Goal: Transaction & Acquisition: Purchase product/service

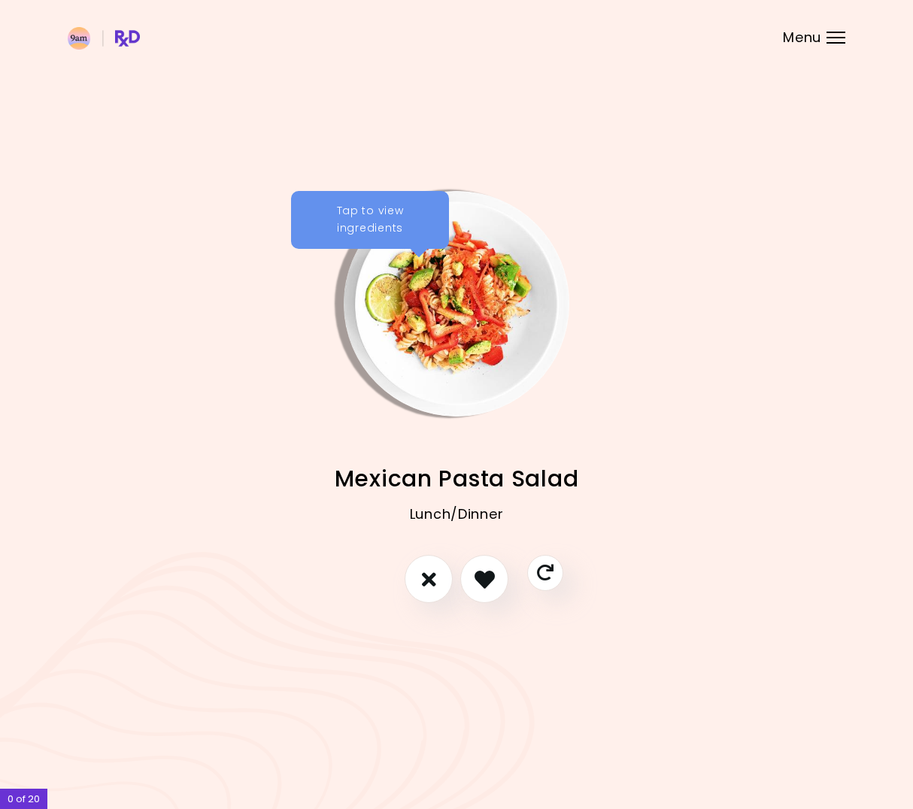
click at [344, 242] on div "Tap to view ingredients" at bounding box center [370, 220] width 158 height 59
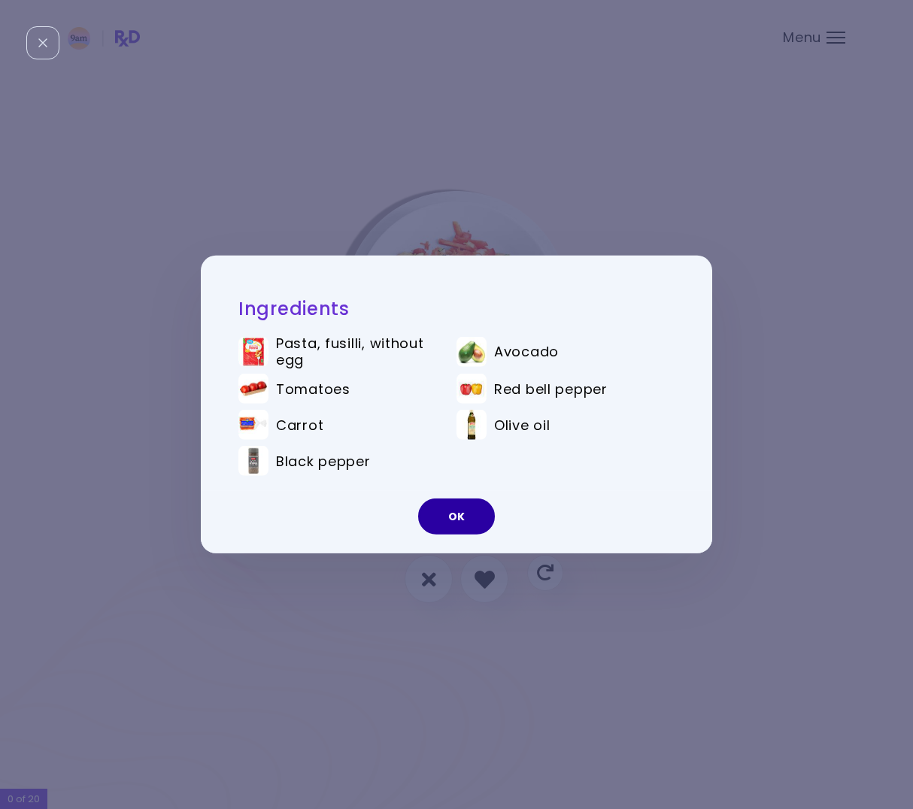
click at [473, 515] on button "OK" at bounding box center [456, 517] width 77 height 36
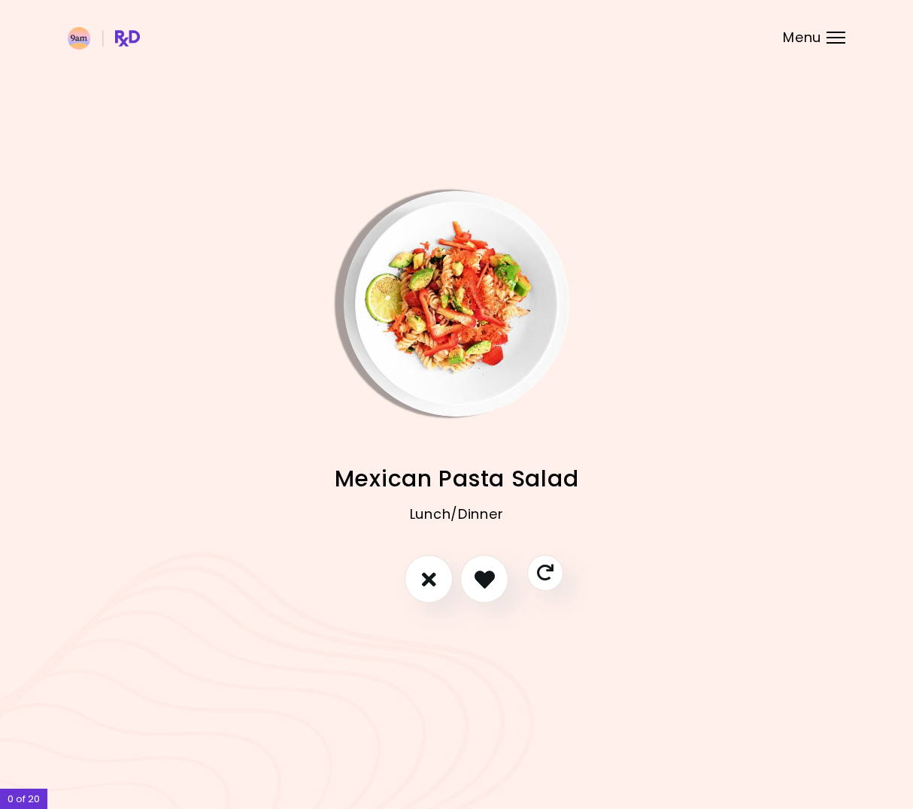
drag, startPoint x: 486, startPoint y: 485, endPoint x: 484, endPoint y: 493, distance: 7.7
click at [484, 493] on span "Mexican Pasta Salad" at bounding box center [457, 478] width 244 height 29
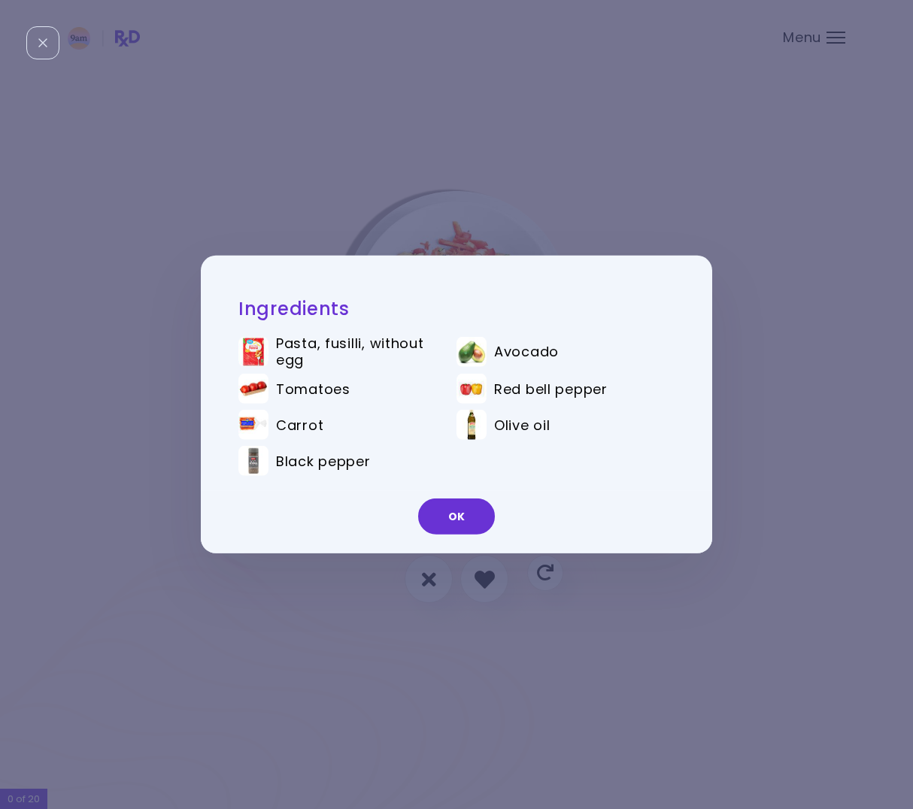
click at [449, 519] on button "OK" at bounding box center [456, 517] width 77 height 36
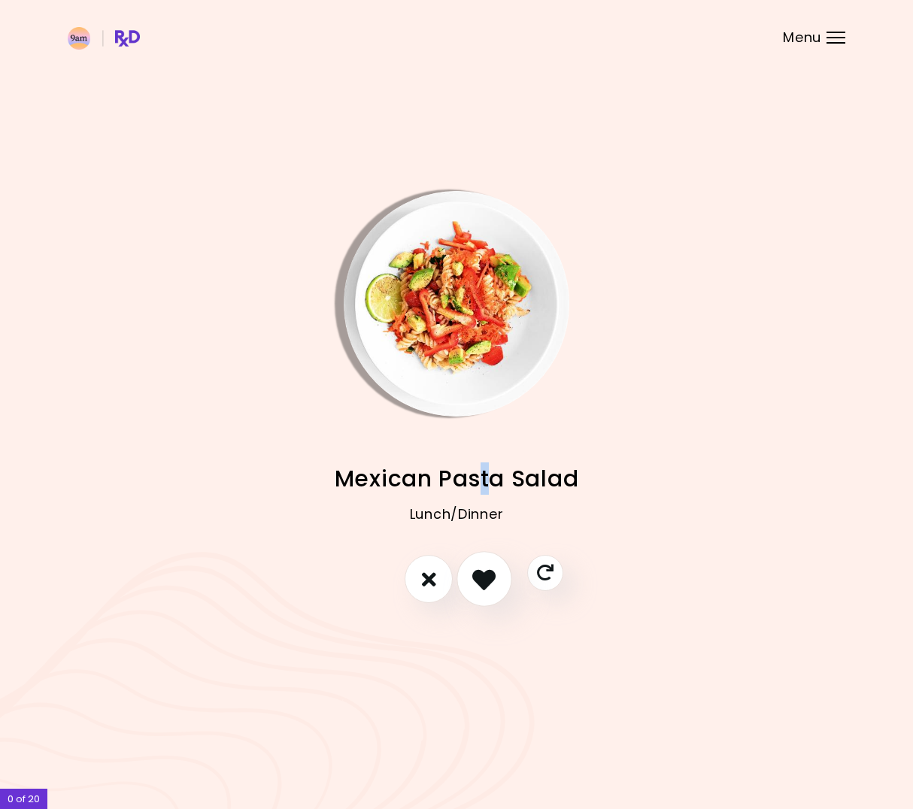
click at [478, 575] on icon "I like this recipe" at bounding box center [483, 579] width 23 height 23
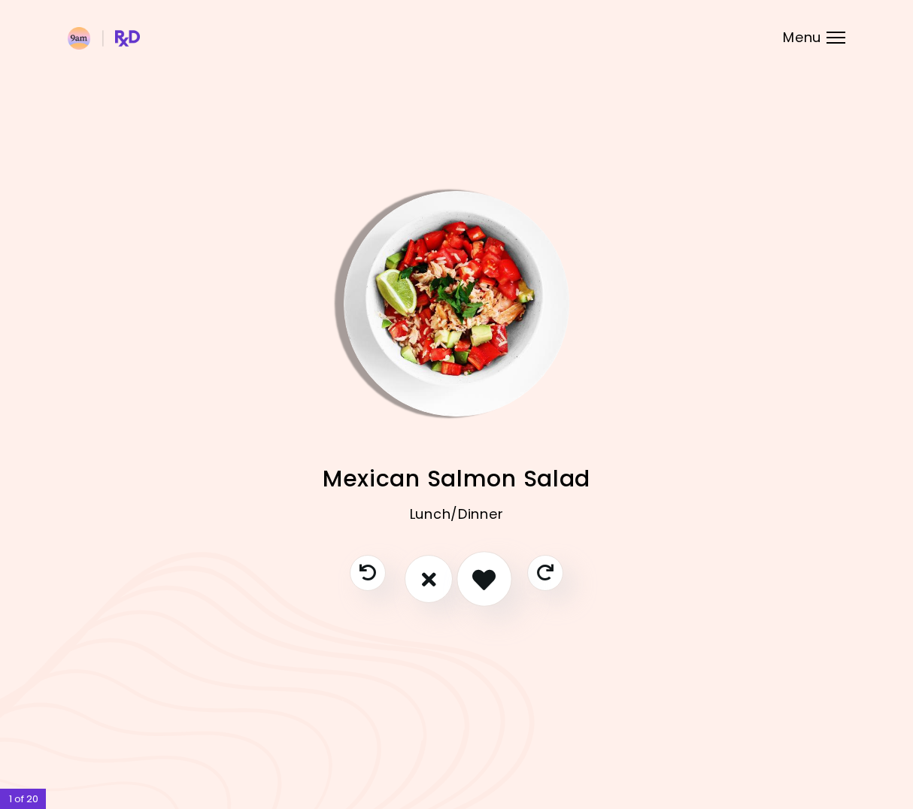
click at [490, 583] on icon "I like this recipe" at bounding box center [483, 579] width 23 height 23
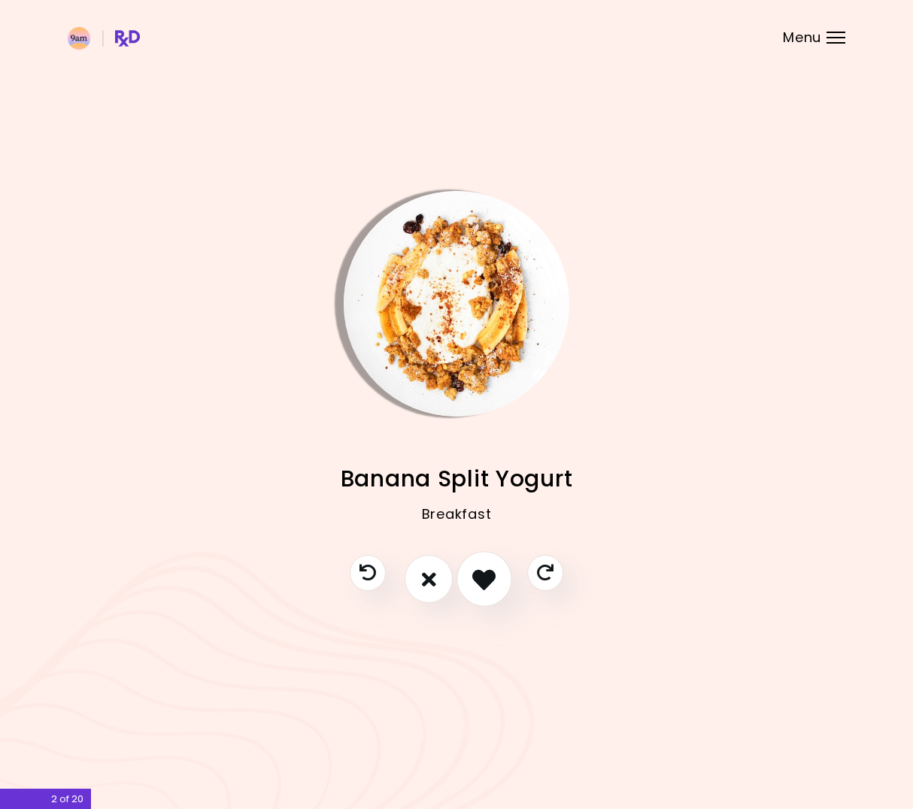
click at [483, 570] on icon "I like this recipe" at bounding box center [483, 579] width 23 height 23
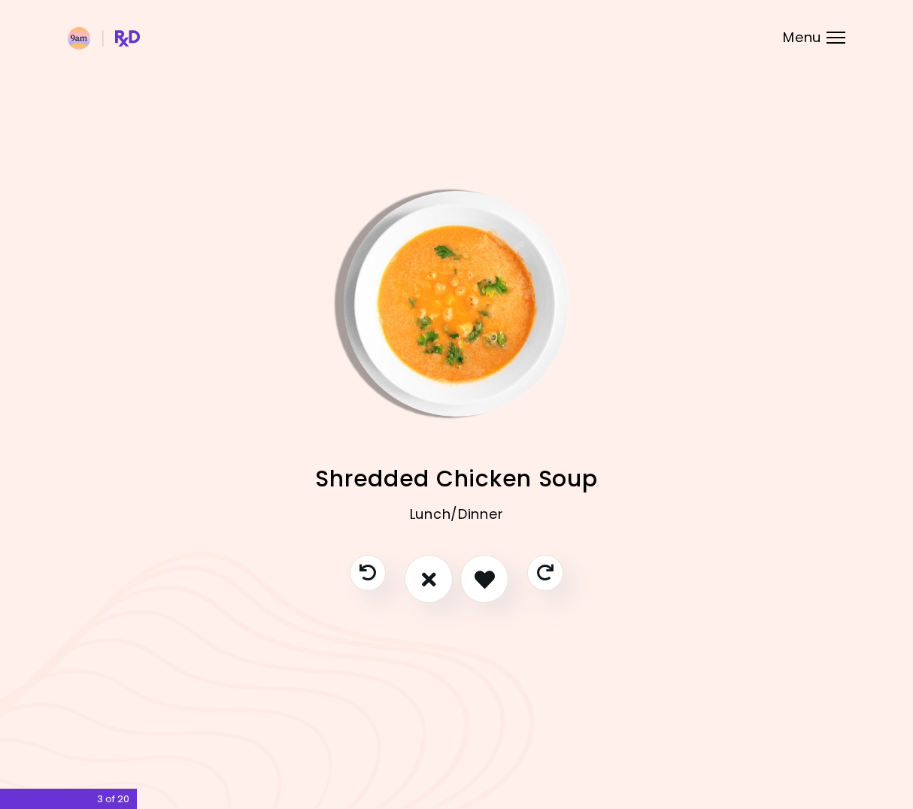
click at [432, 357] on img "Info - Shredded Chicken Soup" at bounding box center [457, 304] width 226 height 226
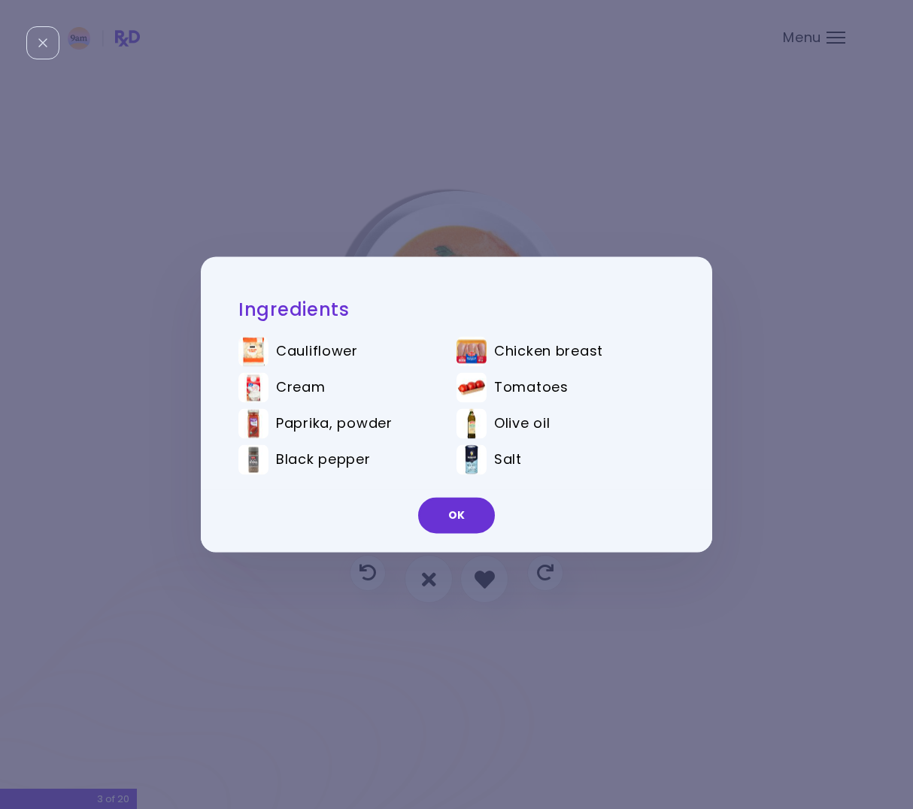
drag, startPoint x: 409, startPoint y: 188, endPoint x: 457, endPoint y: 284, distance: 107.0
click at [408, 191] on div "Ingredients Cauliflower Chicken breast Cream Tomatoes Paprika, powder Olive oil…" at bounding box center [456, 404] width 913 height 809
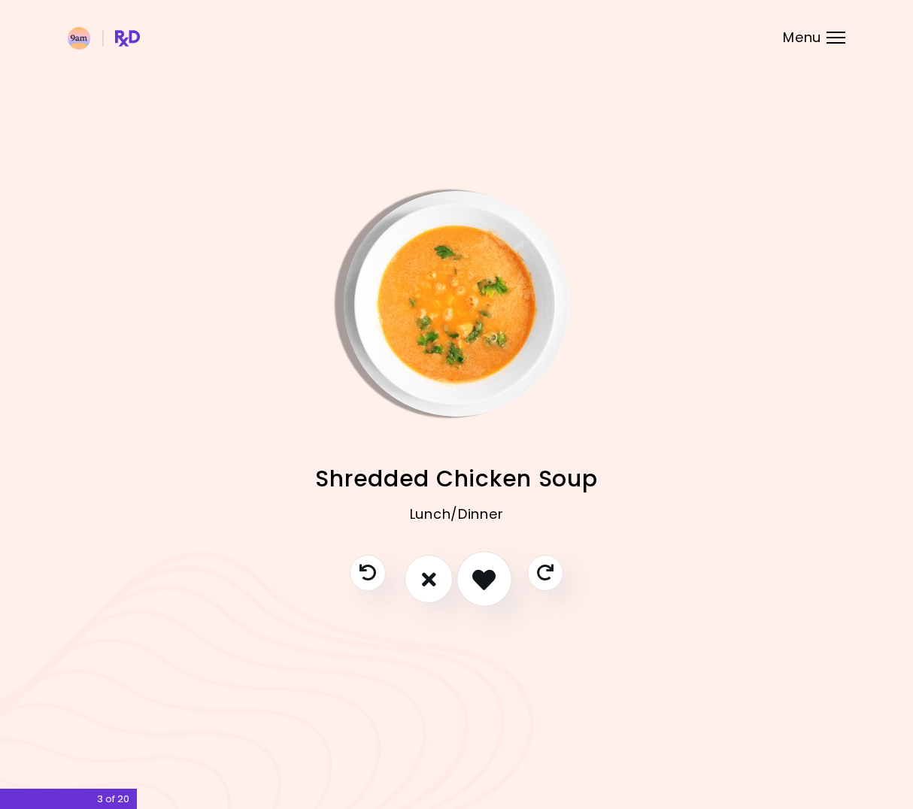
click at [484, 568] on icon "I like this recipe" at bounding box center [483, 579] width 23 height 23
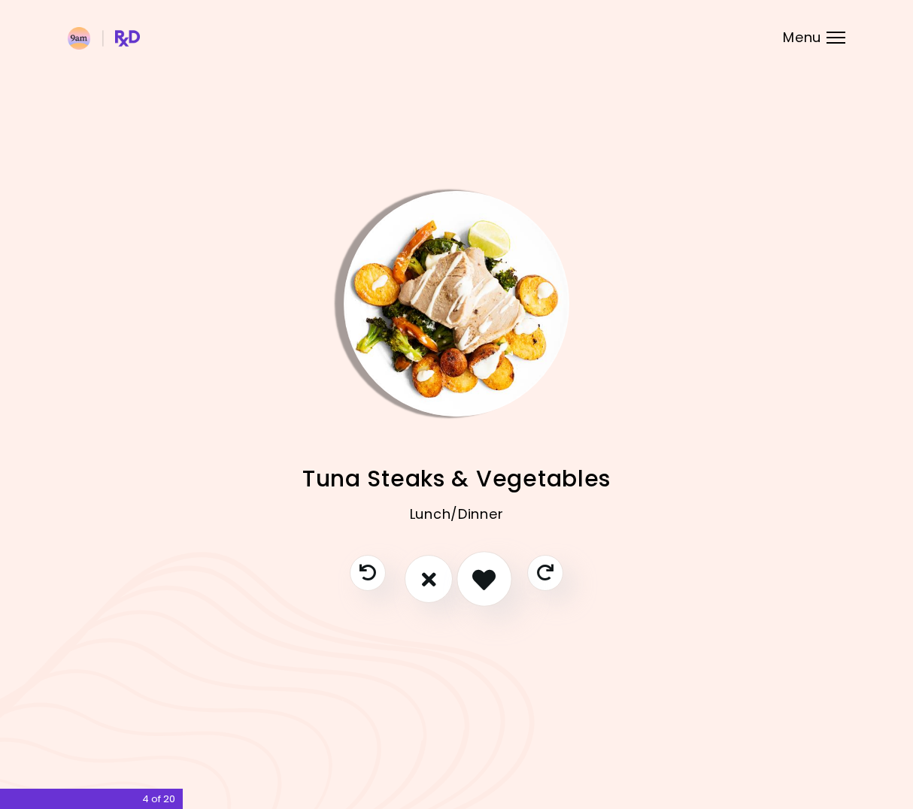
click at [481, 568] on icon "I like this recipe" at bounding box center [483, 579] width 23 height 23
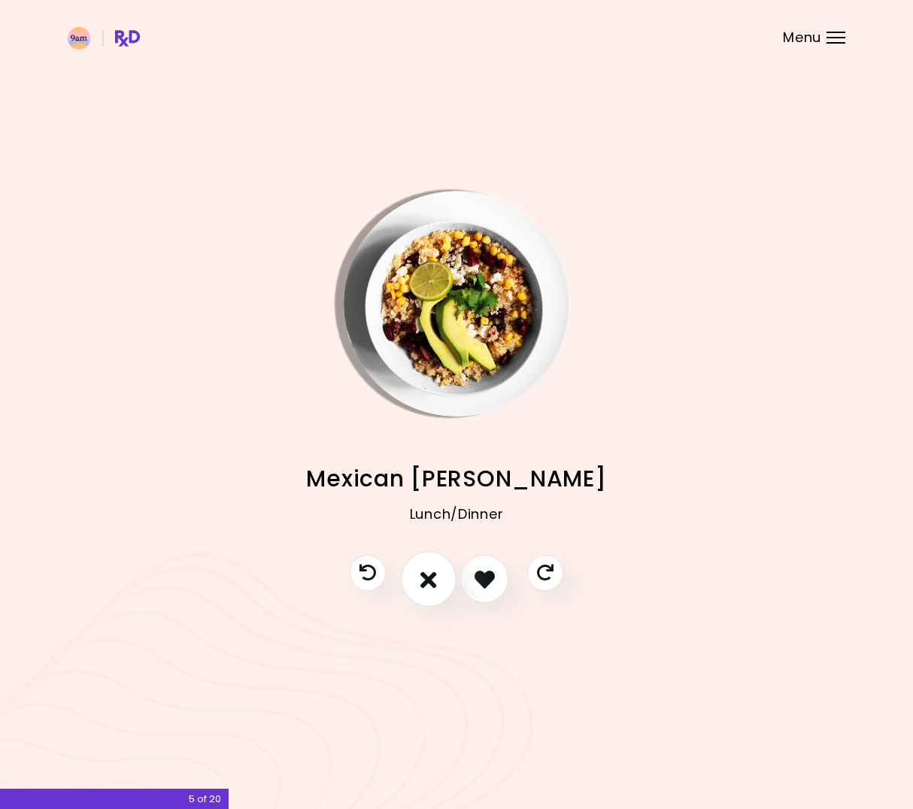
click at [433, 570] on icon "I don't like this recipe" at bounding box center [429, 579] width 17 height 23
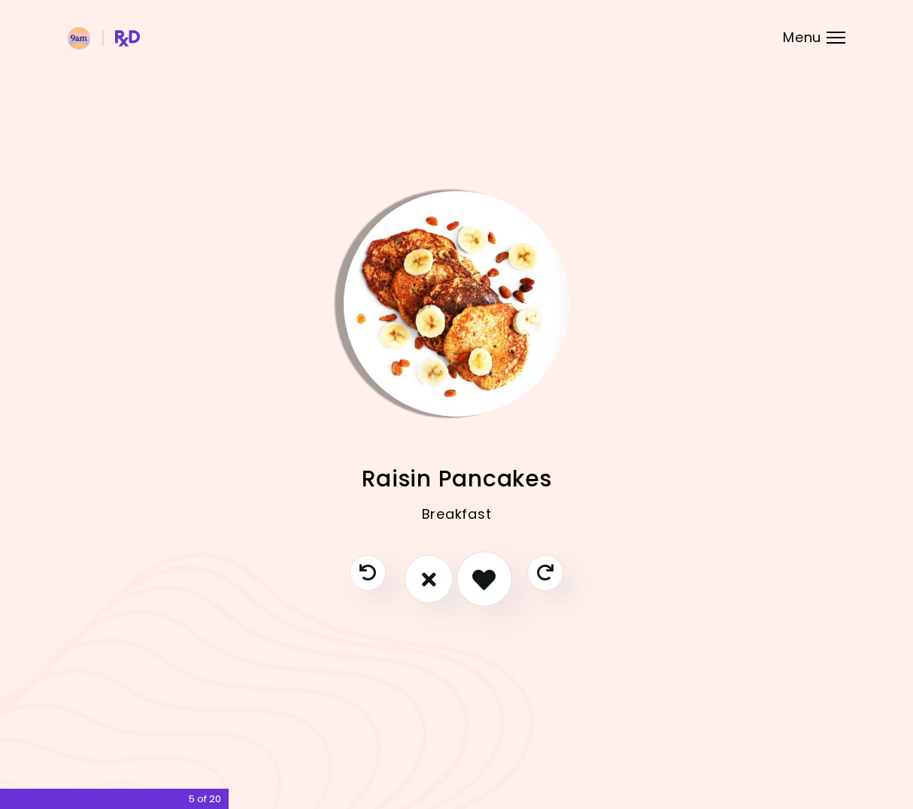
click at [490, 581] on icon "I like this recipe" at bounding box center [483, 579] width 23 height 23
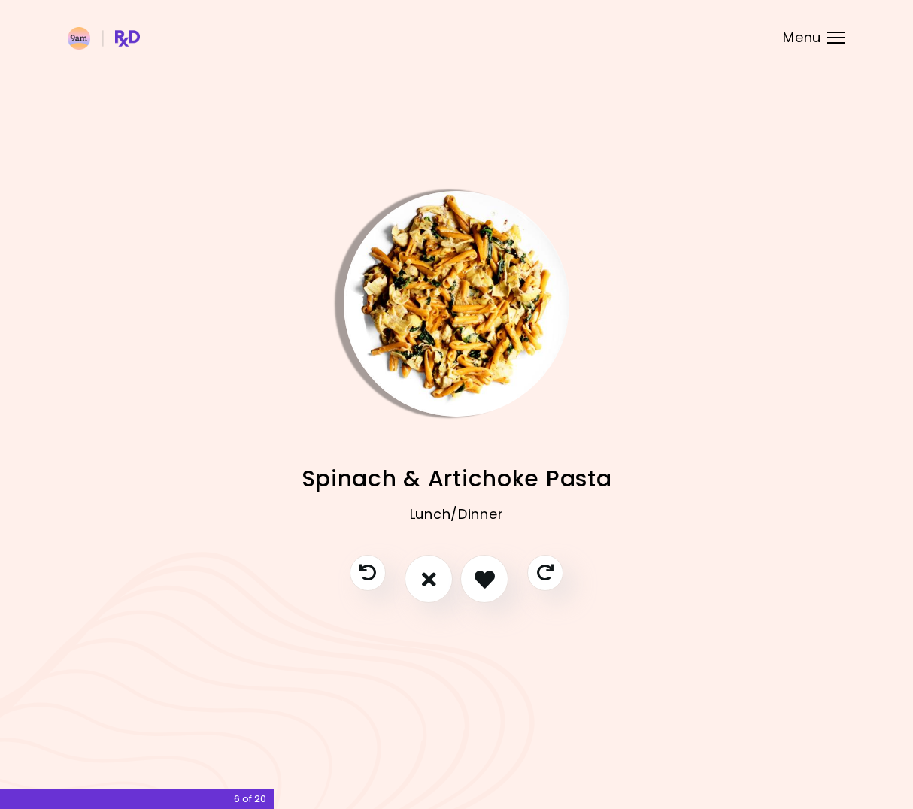
click at [404, 350] on img "Info - Spinach & Artichoke Pasta" at bounding box center [457, 304] width 226 height 226
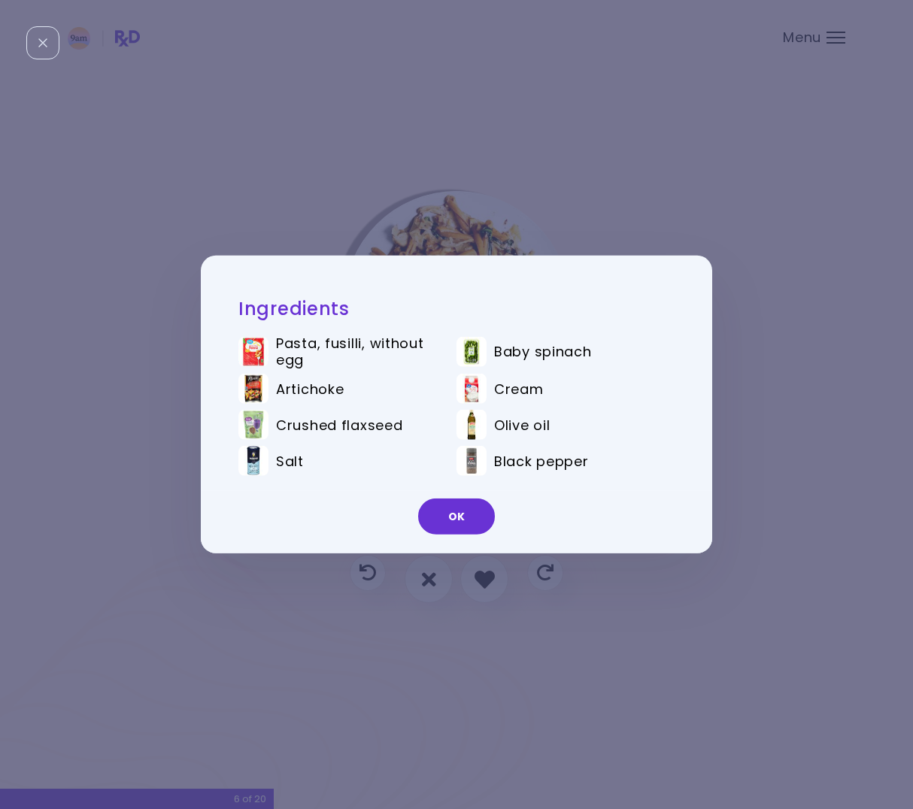
drag, startPoint x: 433, startPoint y: 211, endPoint x: 457, endPoint y: 266, distance: 60.4
click at [433, 217] on div "Ingredients Pasta, fusilli, without egg Baby spinach Artichoke Cream Crushed fl…" at bounding box center [456, 404] width 913 height 809
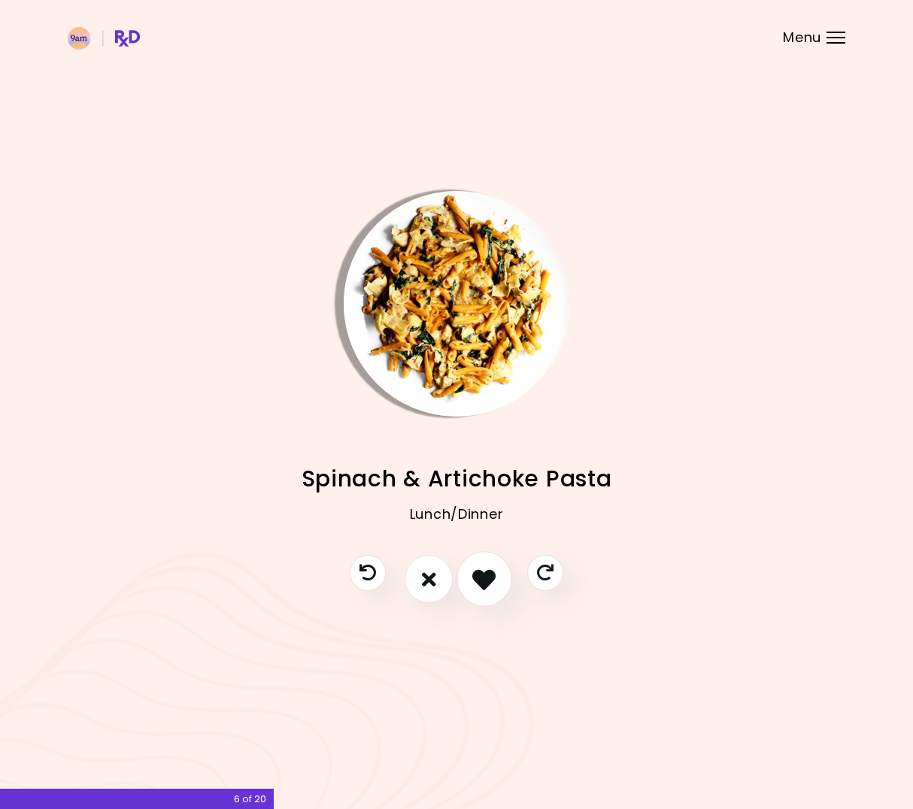
click at [478, 575] on icon "I like this recipe" at bounding box center [483, 579] width 23 height 23
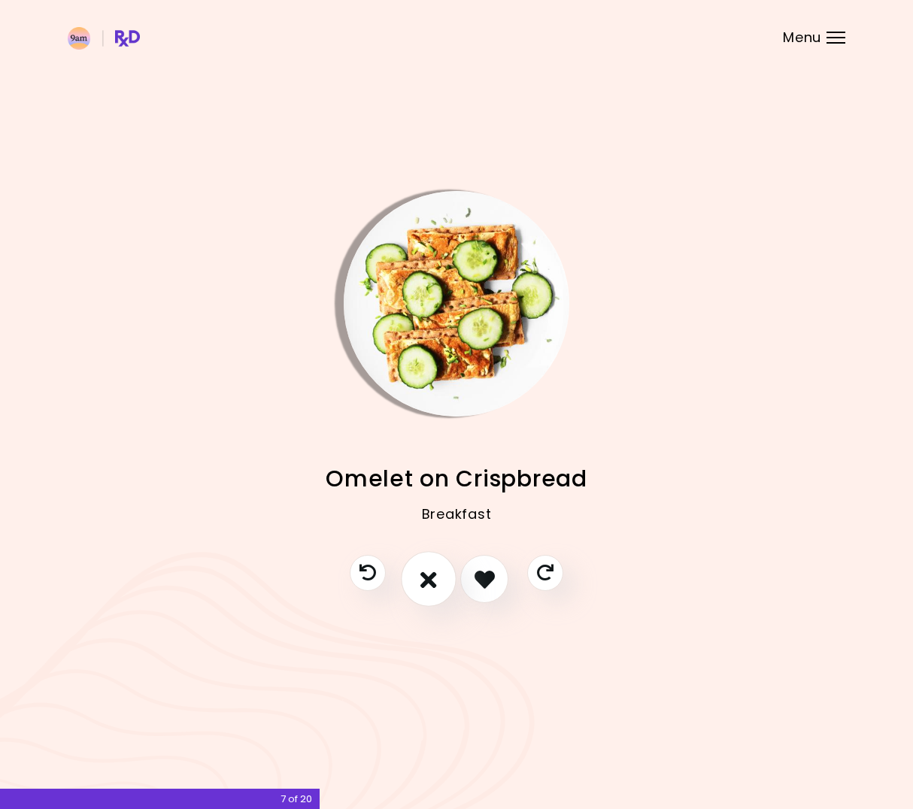
click at [433, 565] on button "I don't like this recipe" at bounding box center [429, 580] width 56 height 56
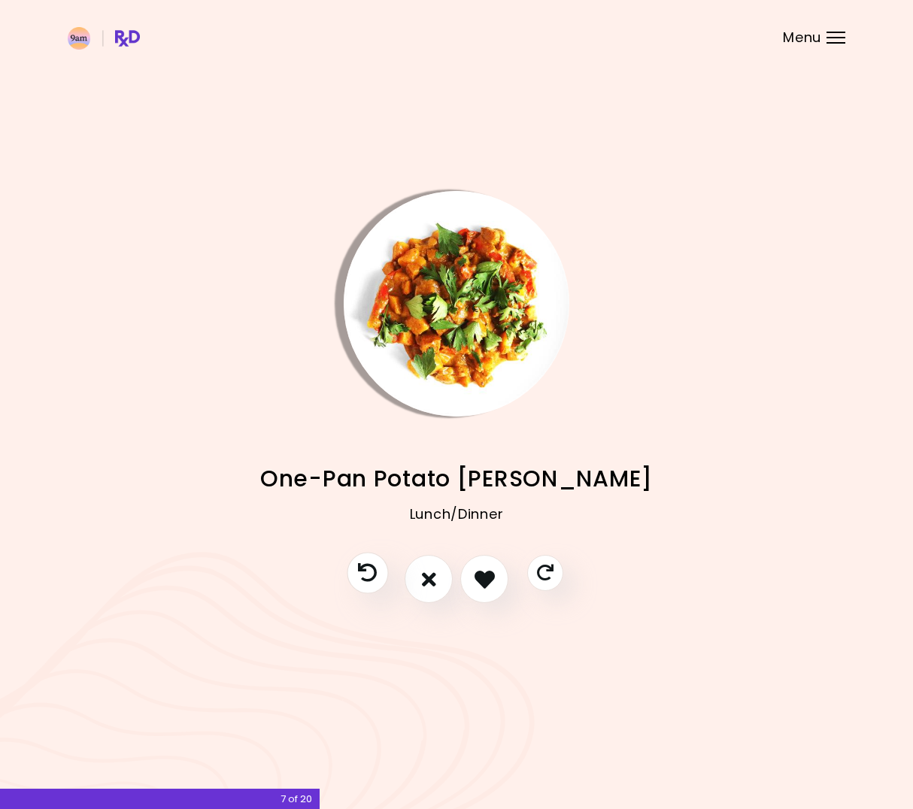
click at [362, 578] on icon "Previous recipe" at bounding box center [367, 573] width 19 height 19
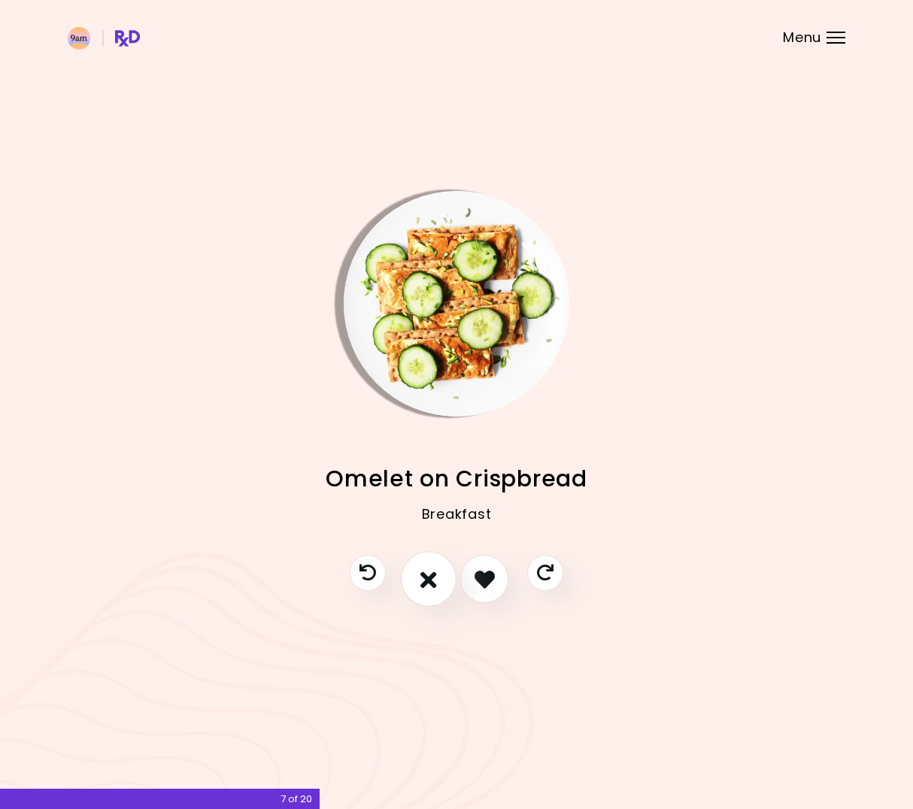
click at [427, 561] on button "I don't like this recipe" at bounding box center [429, 580] width 56 height 56
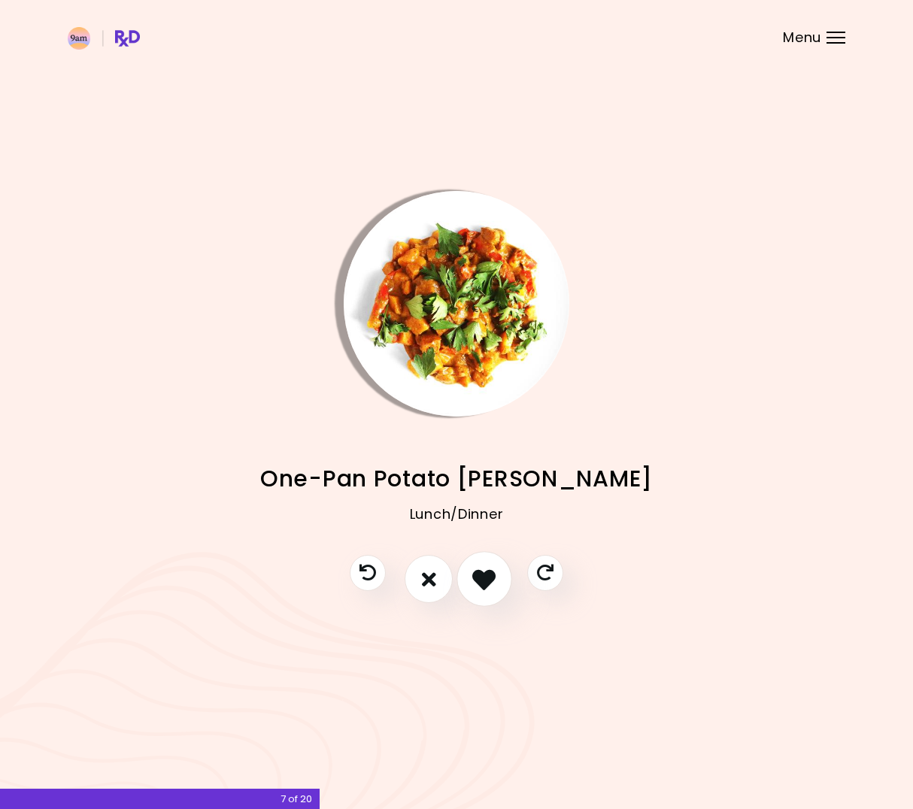
click at [482, 572] on icon "I like this recipe" at bounding box center [483, 579] width 23 height 23
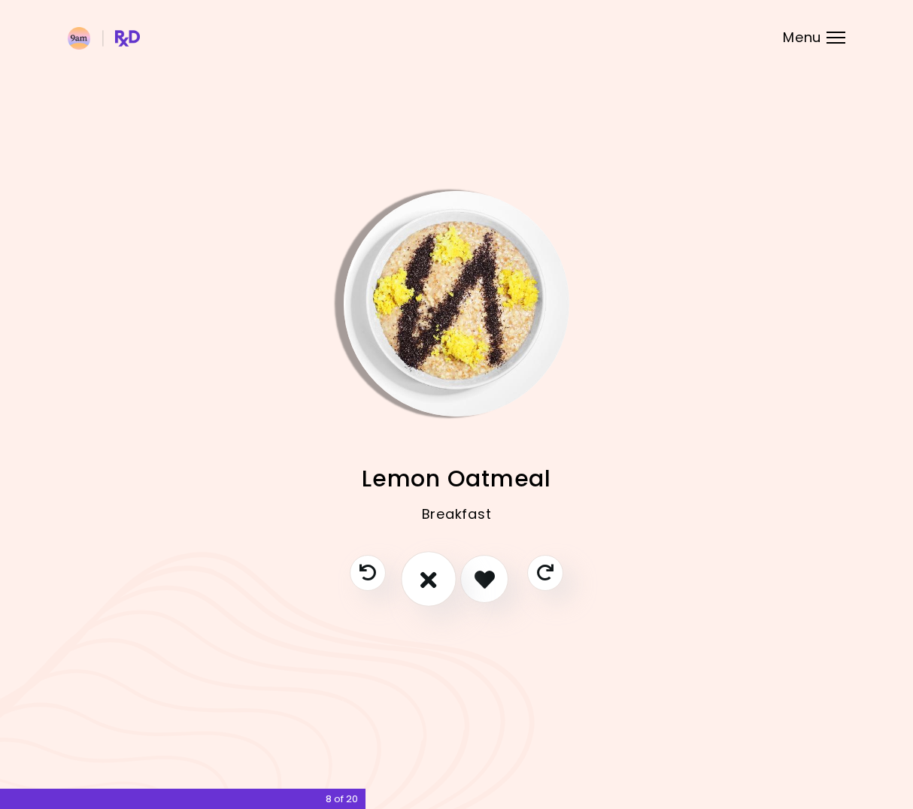
drag, startPoint x: 427, startPoint y: 578, endPoint x: 418, endPoint y: 599, distance: 22.6
click at [421, 595] on button "I don't like this recipe" at bounding box center [429, 580] width 56 height 56
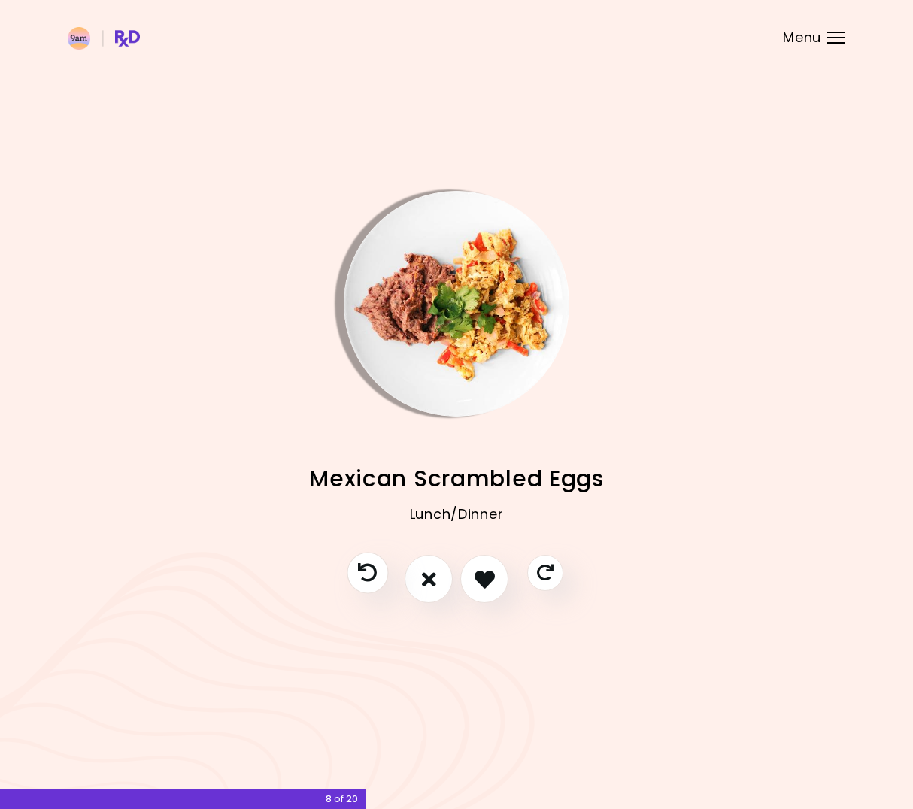
click at [360, 572] on button "Previous recipe" at bounding box center [367, 573] width 41 height 41
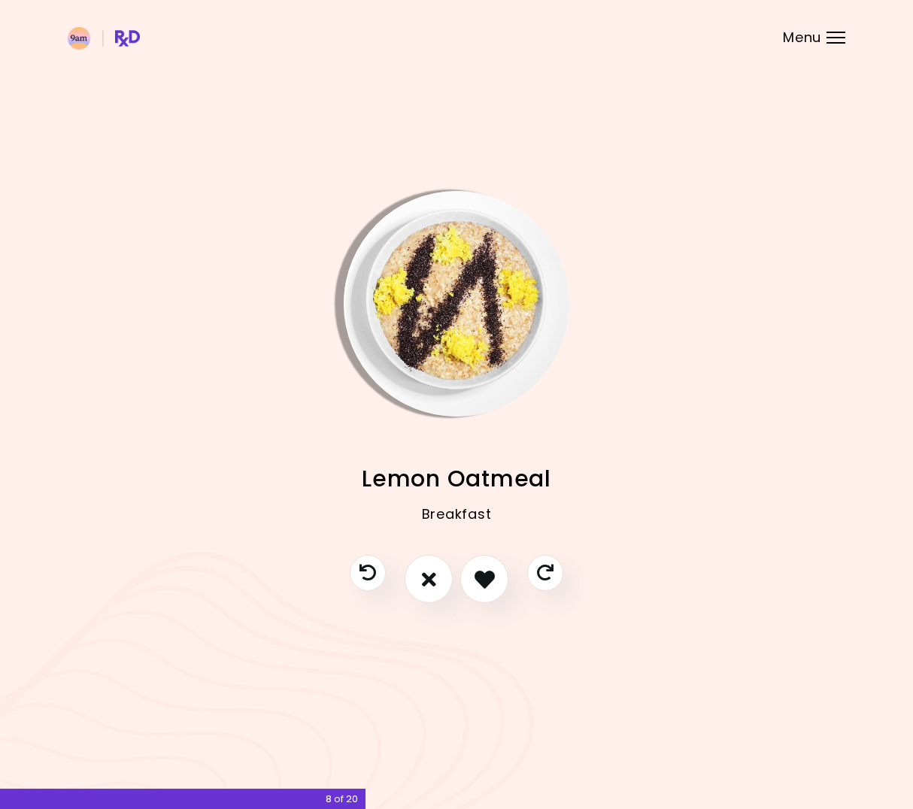
click at [455, 275] on img "Info - Lemon Oatmeal" at bounding box center [457, 304] width 226 height 226
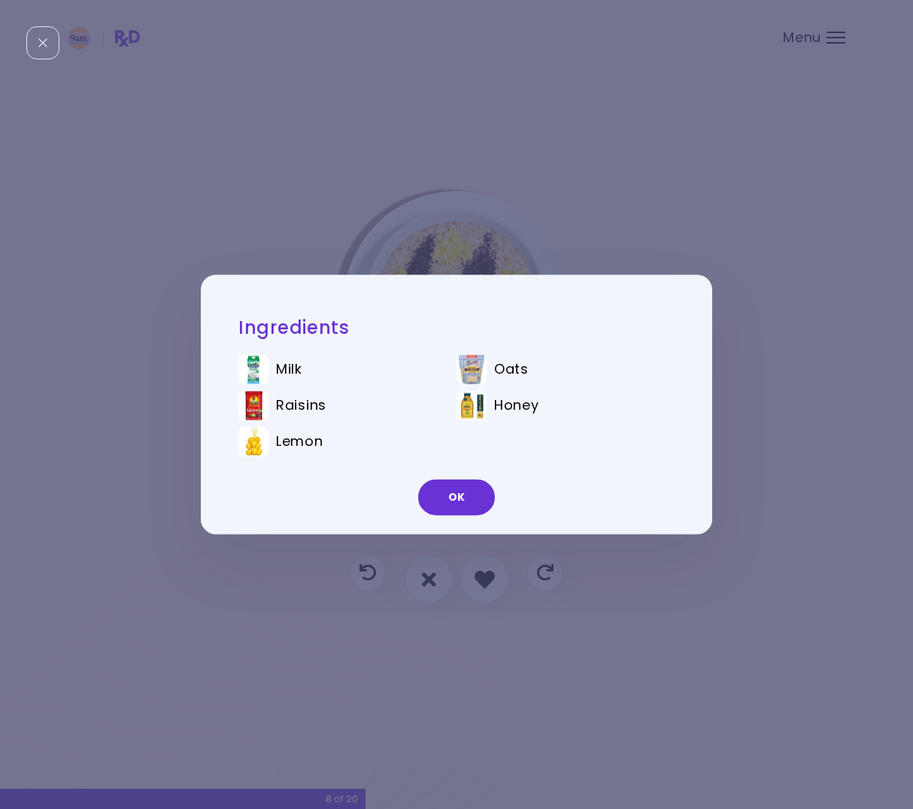
click at [463, 233] on div "Ingredients Milk Oats Raisins Honey Lemon OK" at bounding box center [456, 404] width 913 height 809
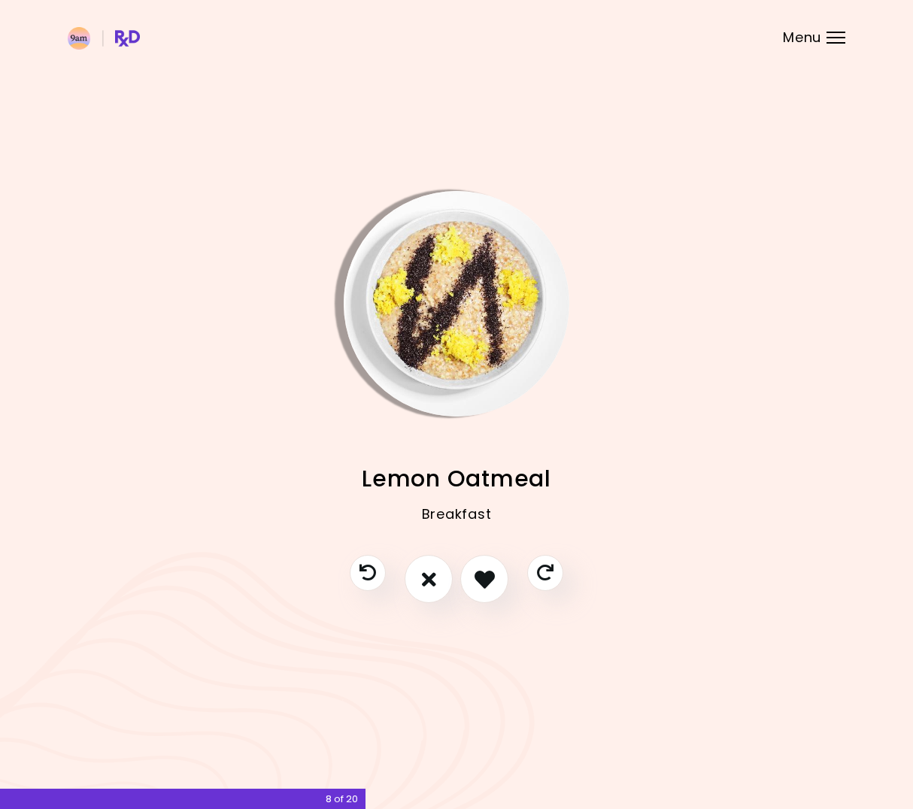
click at [466, 327] on img "Info - Lemon Oatmeal" at bounding box center [457, 304] width 226 height 226
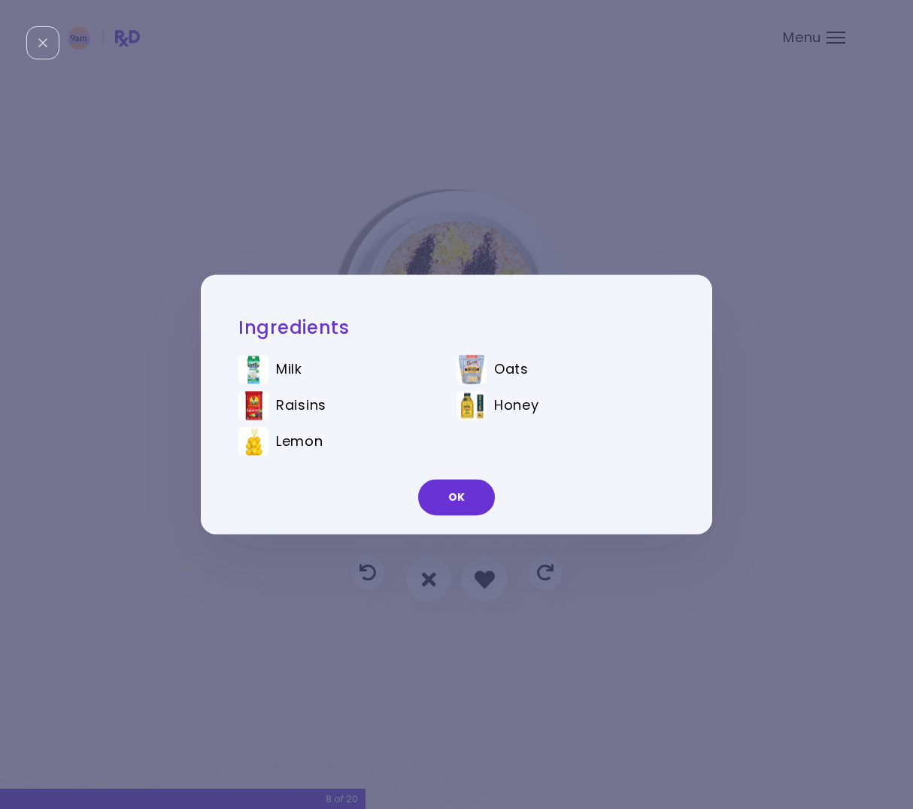
click at [485, 225] on div "Ingredients Milk Oats Raisins Honey Lemon OK" at bounding box center [456, 404] width 913 height 809
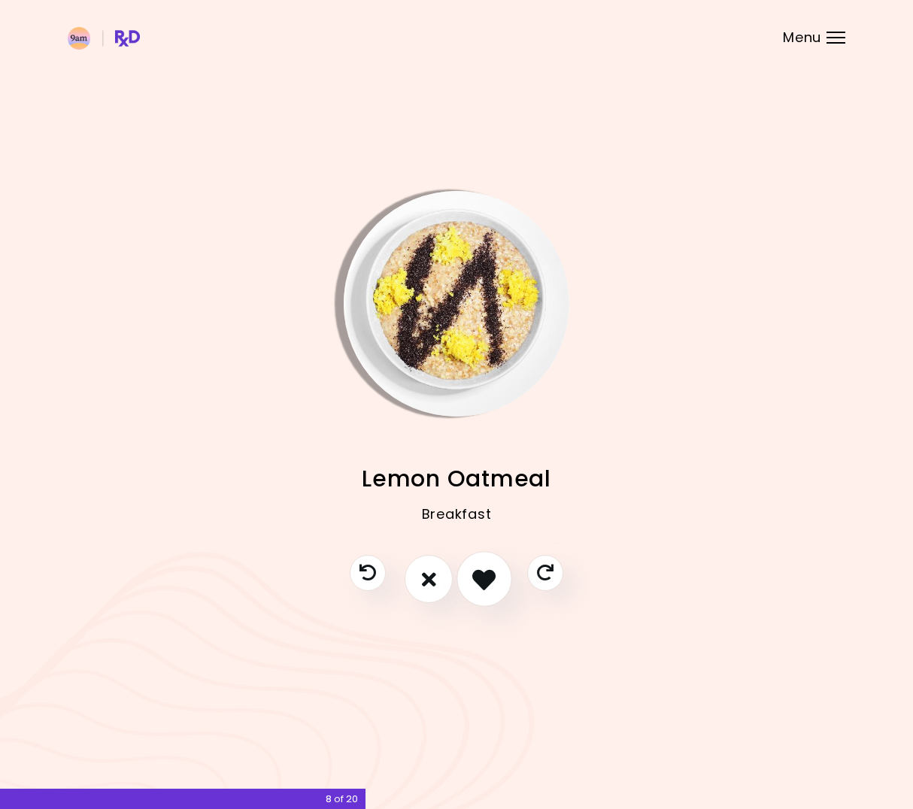
click at [491, 582] on icon "I like this recipe" at bounding box center [483, 579] width 23 height 23
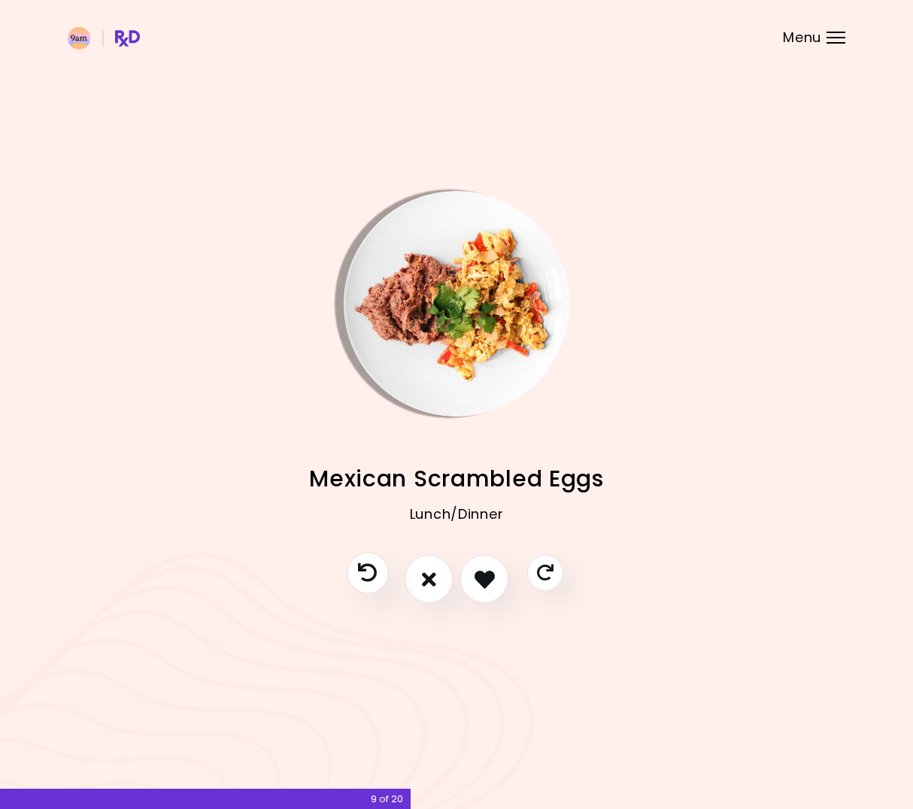
click at [359, 581] on icon "Previous recipe" at bounding box center [367, 573] width 19 height 19
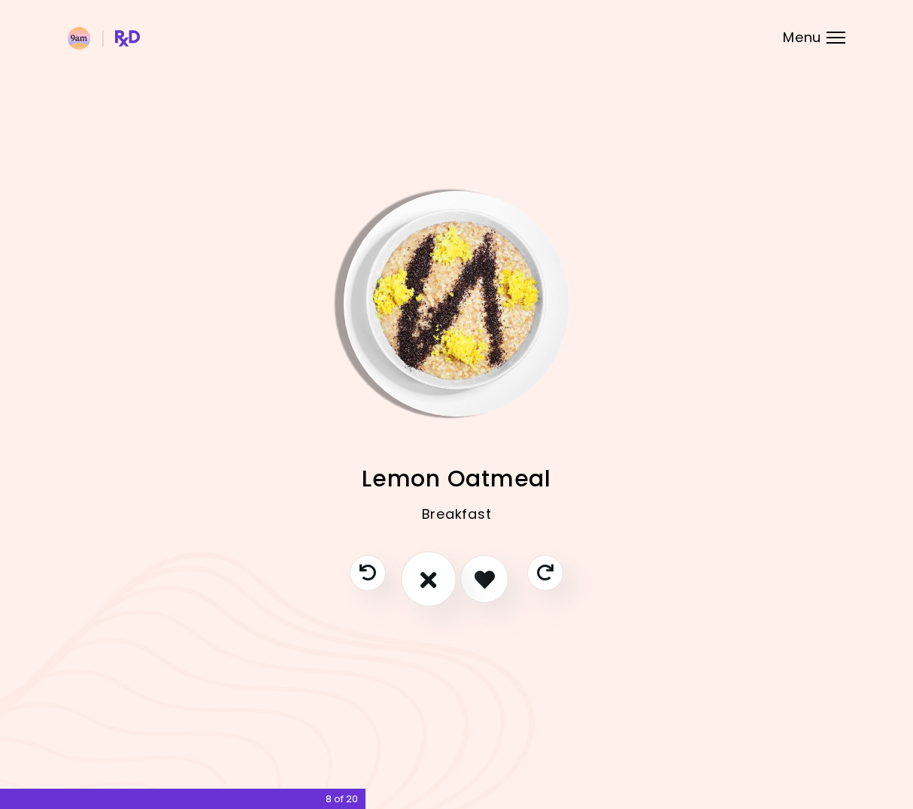
click at [417, 581] on button "I don't like this recipe" at bounding box center [429, 580] width 56 height 56
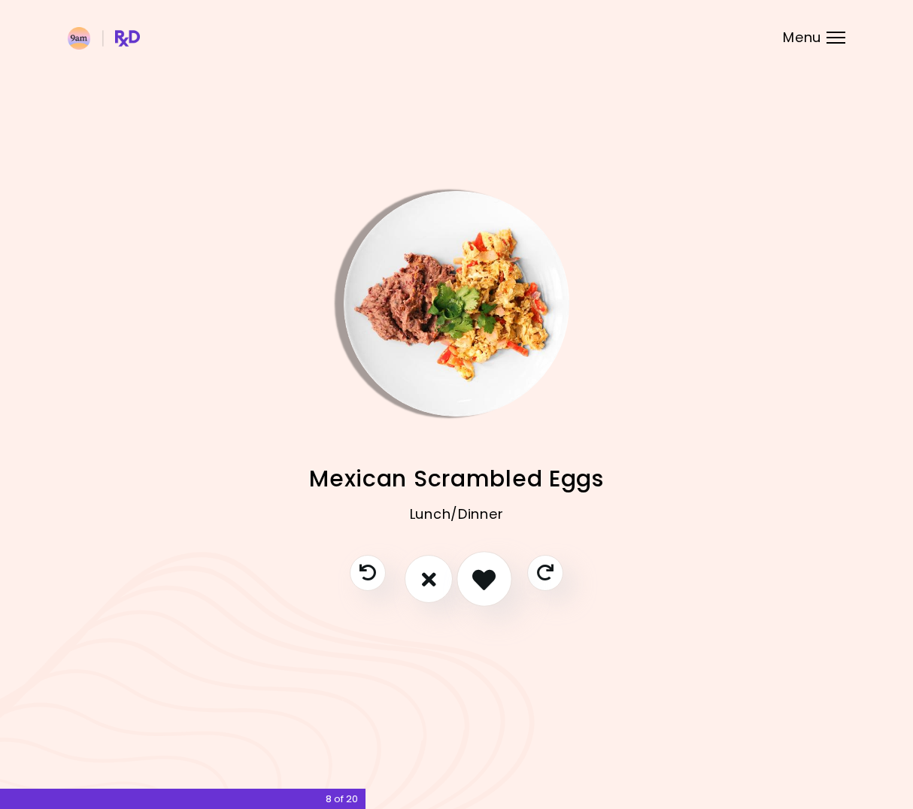
click at [491, 573] on icon "I like this recipe" at bounding box center [483, 579] width 23 height 23
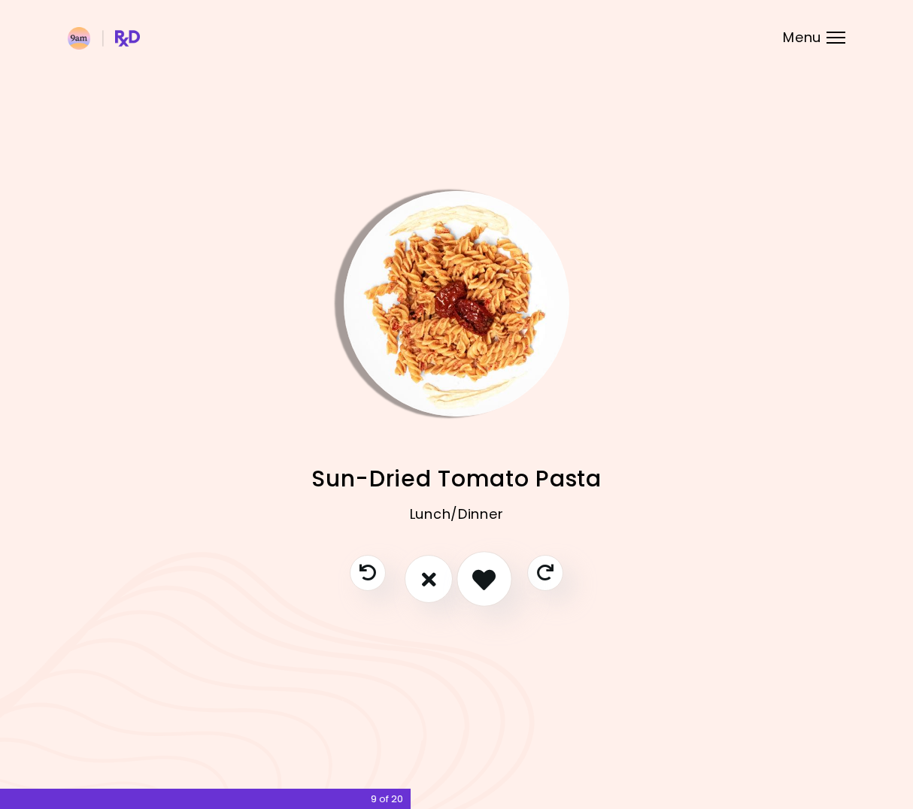
click at [488, 581] on icon "I like this recipe" at bounding box center [483, 579] width 23 height 23
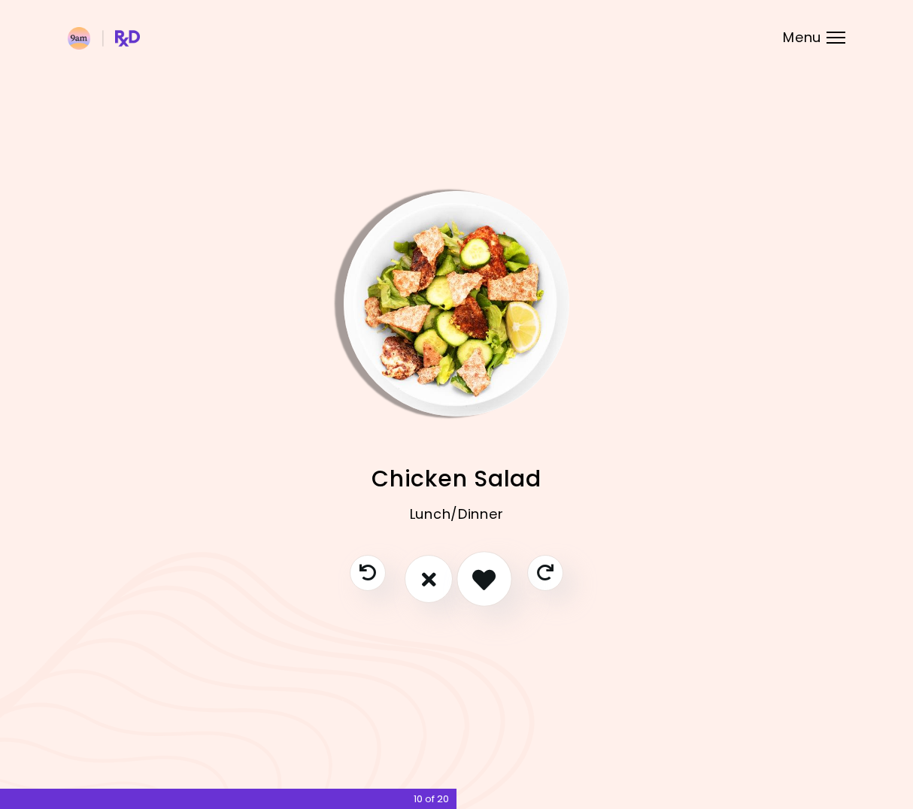
click at [481, 581] on icon "I like this recipe" at bounding box center [483, 579] width 23 height 23
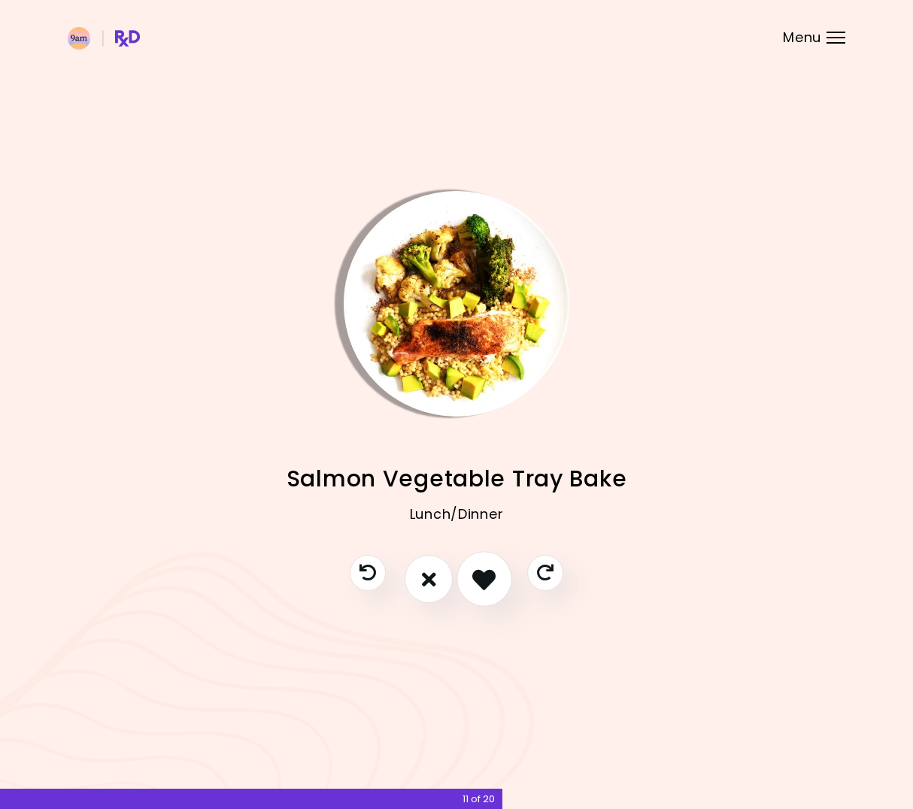
click at [480, 581] on icon "I like this recipe" at bounding box center [483, 579] width 23 height 23
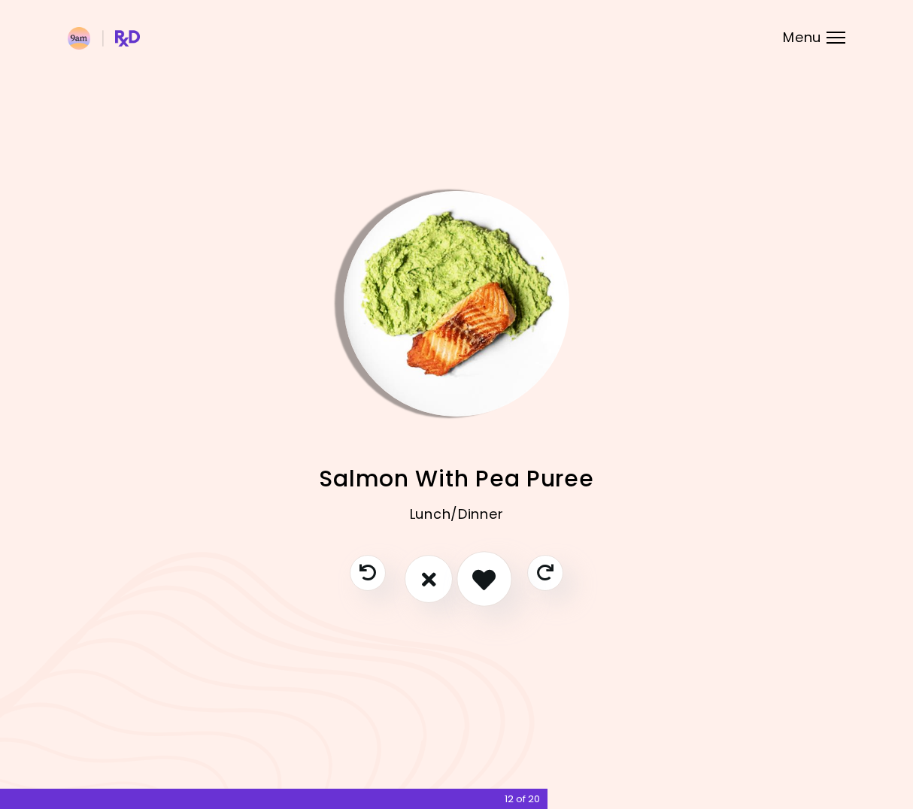
click at [480, 581] on icon "I like this recipe" at bounding box center [483, 579] width 23 height 23
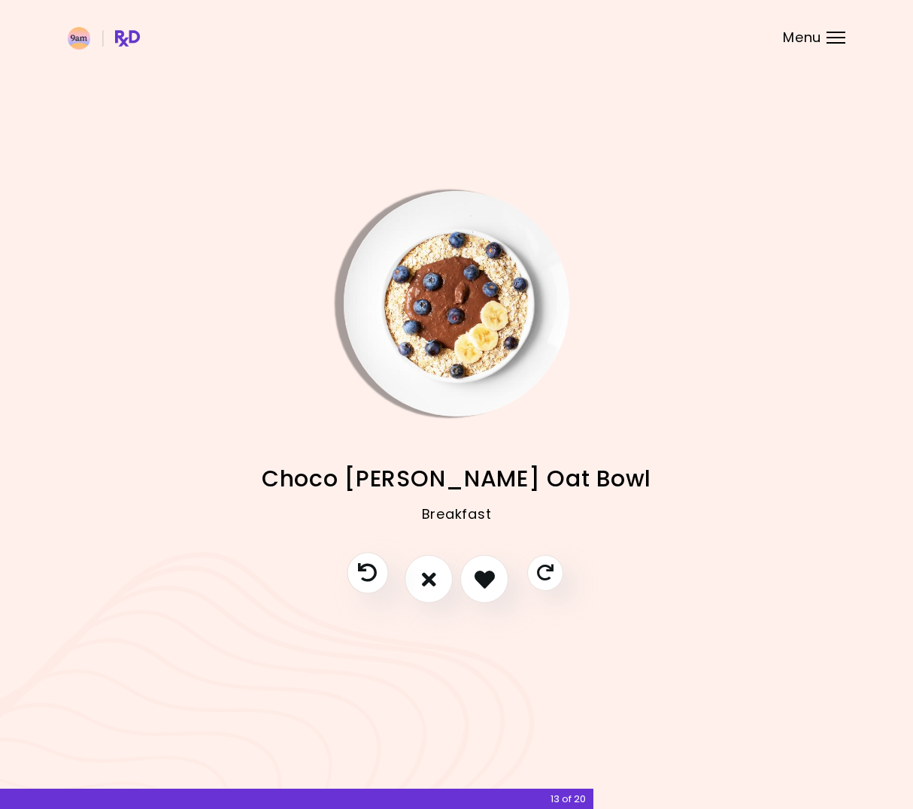
click at [369, 581] on icon "Previous recipe" at bounding box center [367, 573] width 19 height 19
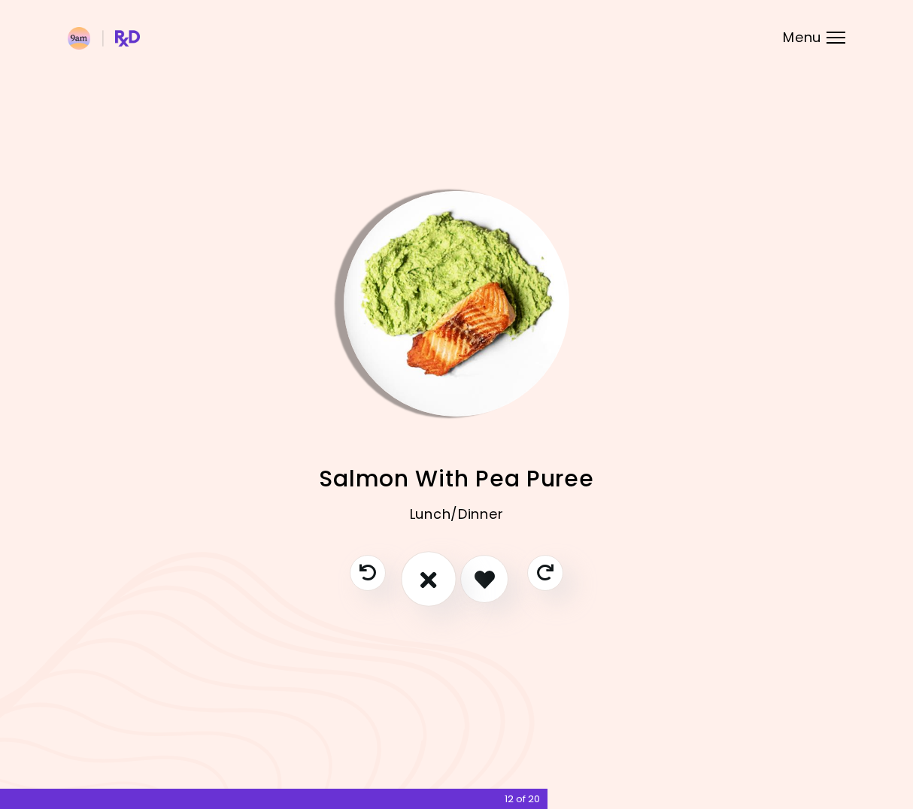
click at [429, 585] on icon "I don't like this recipe" at bounding box center [429, 579] width 17 height 23
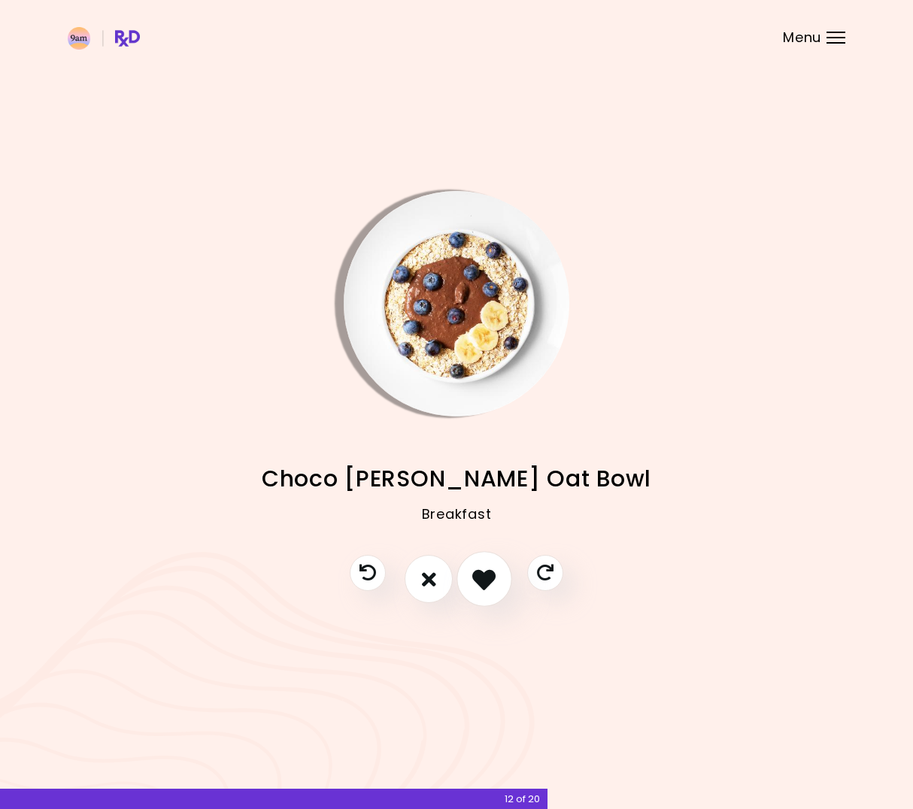
click at [483, 574] on icon "I like this recipe" at bounding box center [483, 579] width 23 height 23
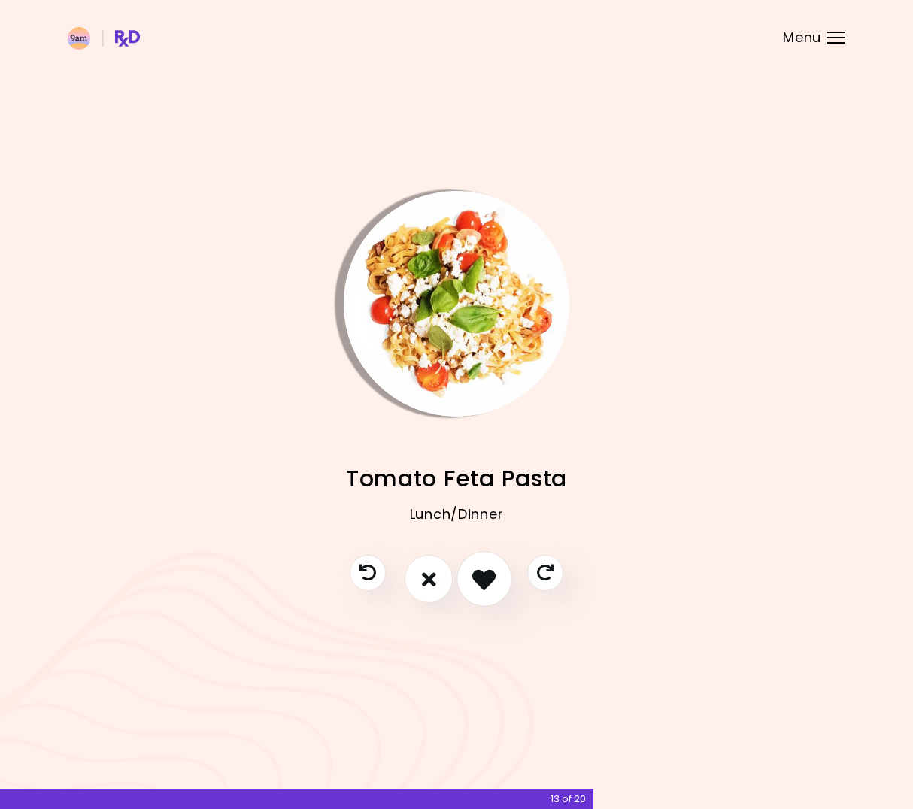
click at [483, 574] on icon "I like this recipe" at bounding box center [483, 579] width 23 height 23
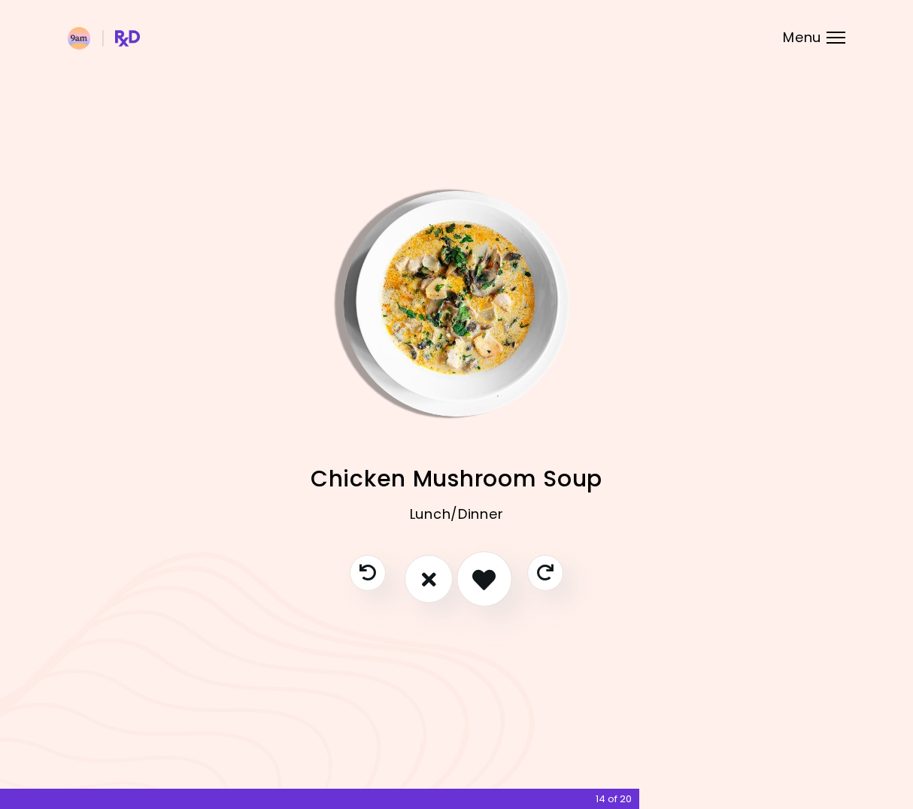
click at [483, 573] on icon "I like this recipe" at bounding box center [483, 579] width 23 height 23
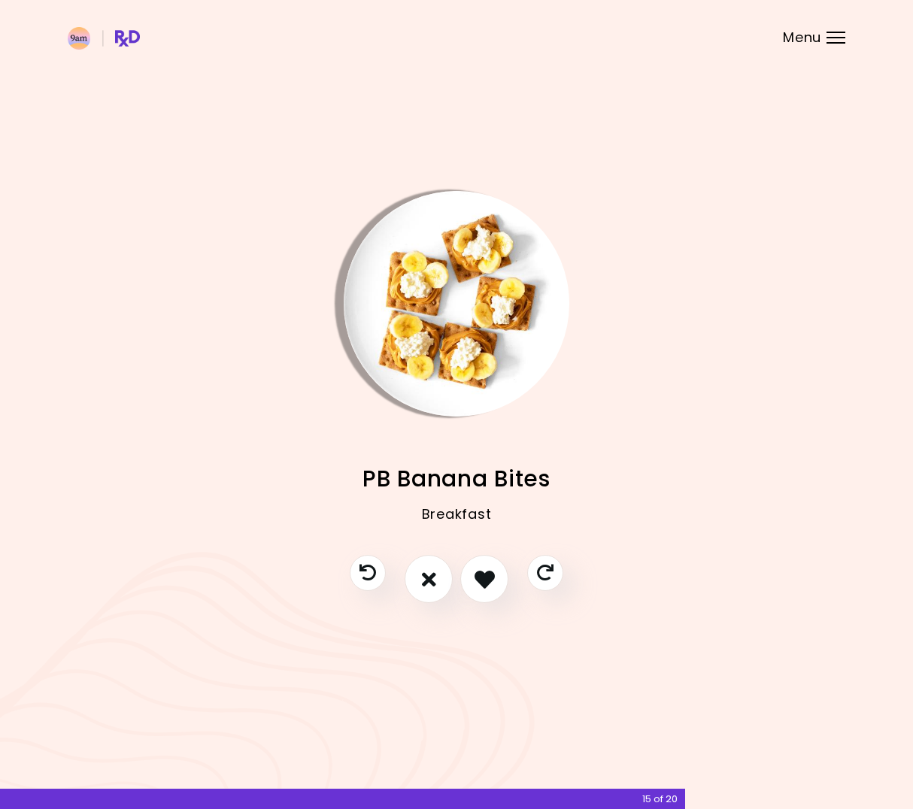
drag, startPoint x: 314, startPoint y: 480, endPoint x: 369, endPoint y: 530, distance: 74.0
click at [316, 487] on h2 "PB Banana Bites" at bounding box center [457, 479] width 778 height 34
click at [478, 571] on icon "I like this recipe" at bounding box center [483, 579] width 23 height 23
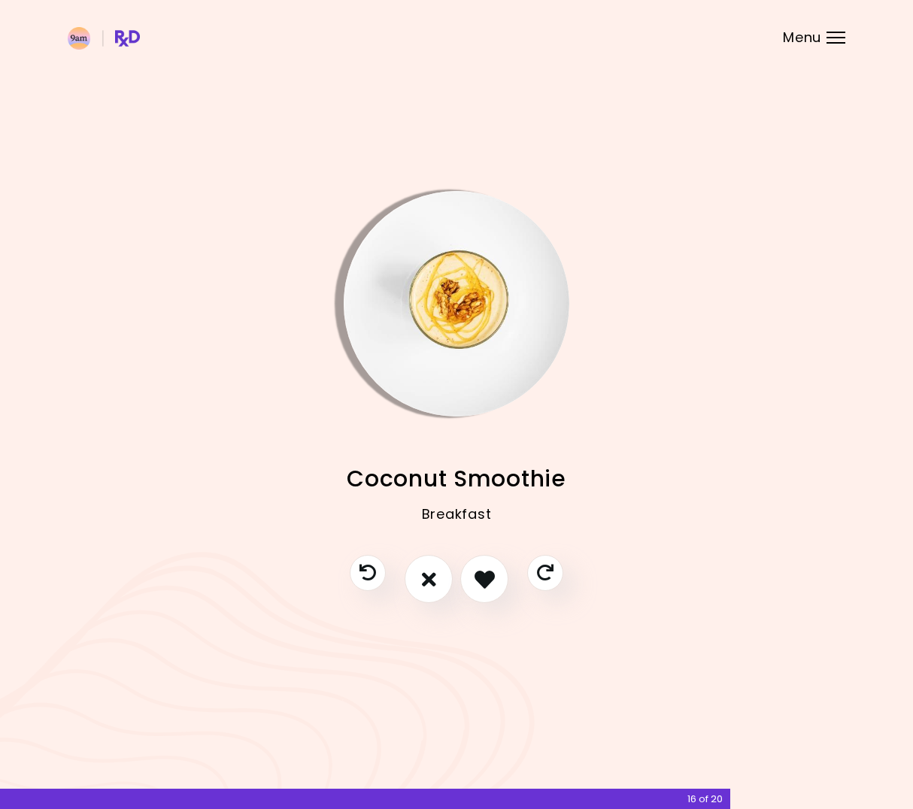
drag, startPoint x: 478, startPoint y: 571, endPoint x: 345, endPoint y: 524, distance: 141.3
click at [241, 473] on h2 "Coconut Smoothie" at bounding box center [457, 479] width 778 height 34
click at [424, 582] on icon "I don't like this recipe" at bounding box center [429, 579] width 17 height 23
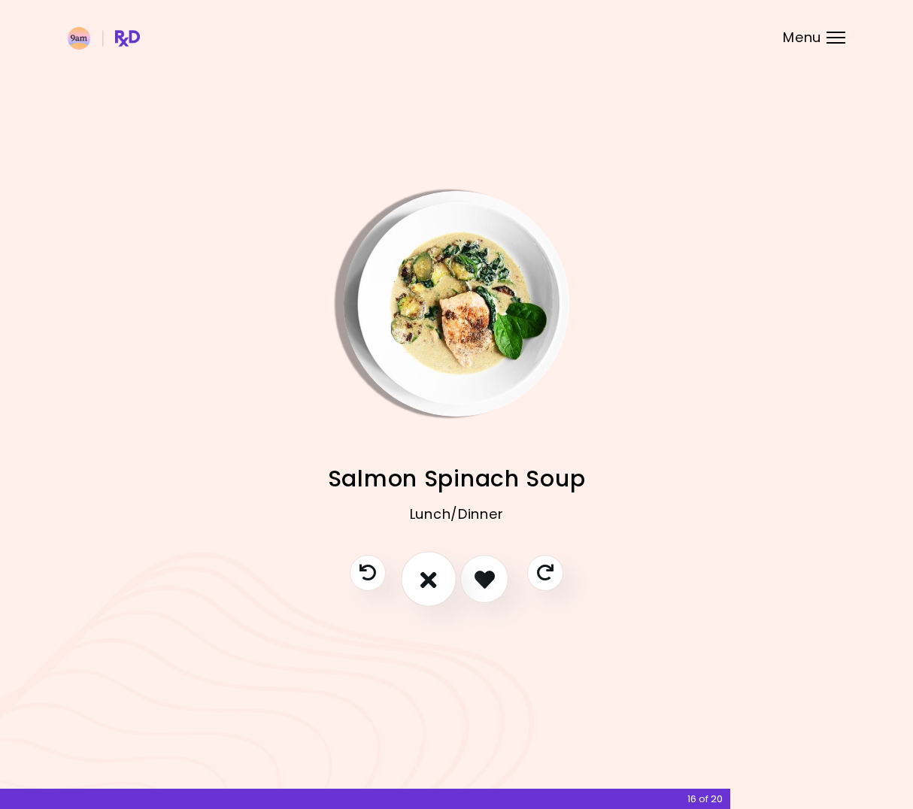
click at [411, 584] on button "I don't like this recipe" at bounding box center [429, 580] width 56 height 56
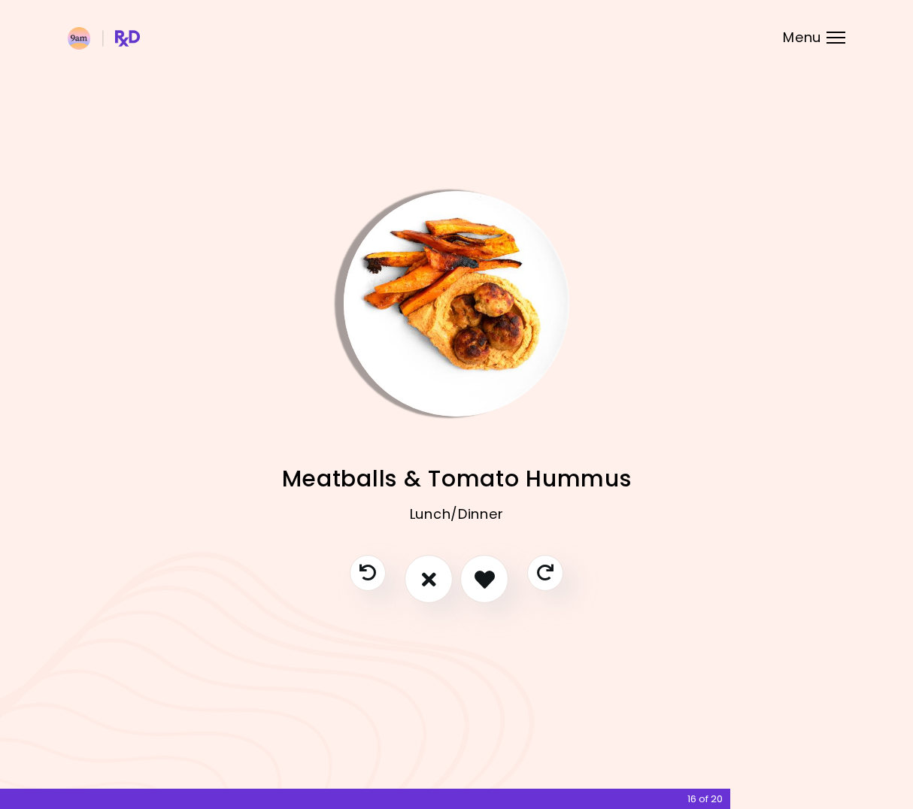
drag, startPoint x: 493, startPoint y: 581, endPoint x: 318, endPoint y: 578, distance: 175.3
click at [493, 581] on icon "I like this recipe" at bounding box center [485, 579] width 20 height 20
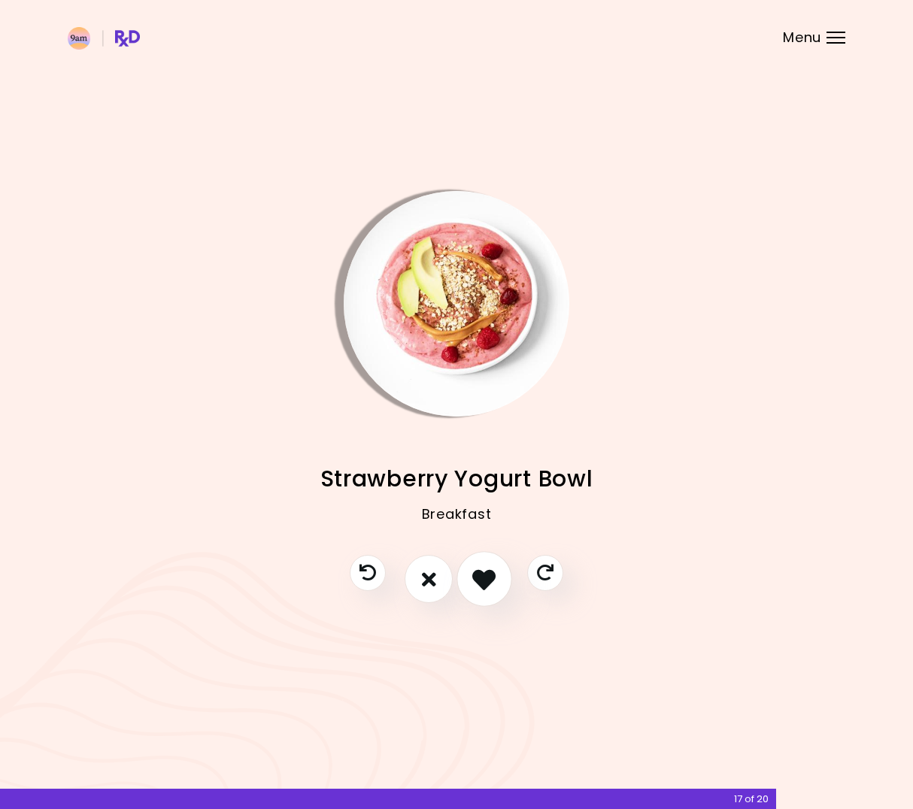
click at [470, 575] on button "I like this recipe" at bounding box center [485, 580] width 56 height 56
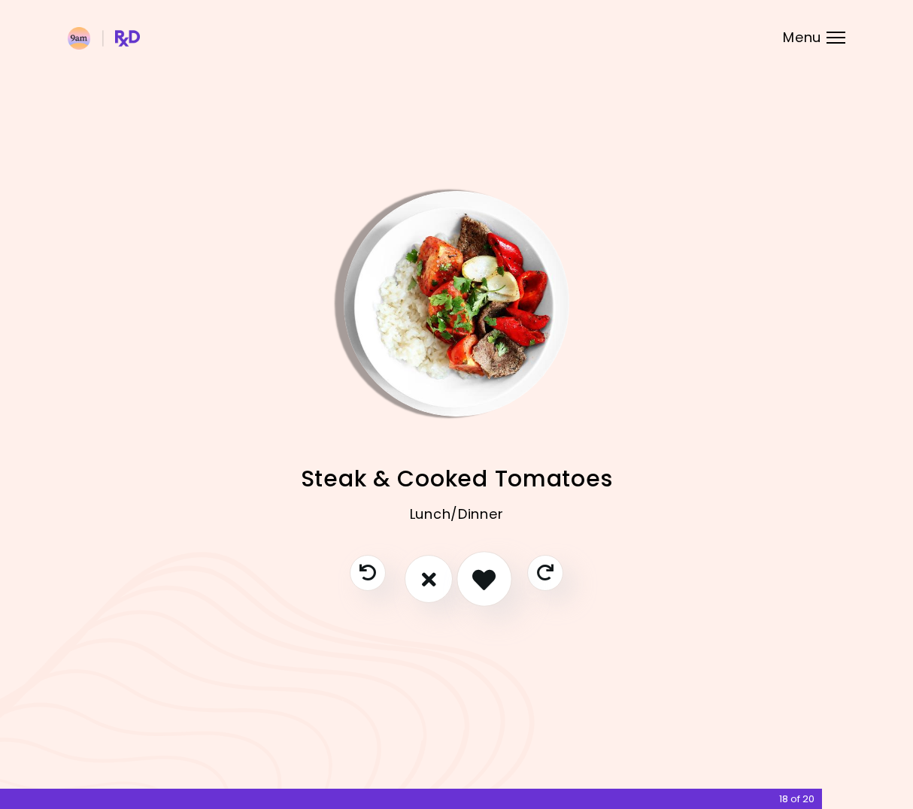
click at [478, 575] on icon "I like this recipe" at bounding box center [483, 579] width 23 height 23
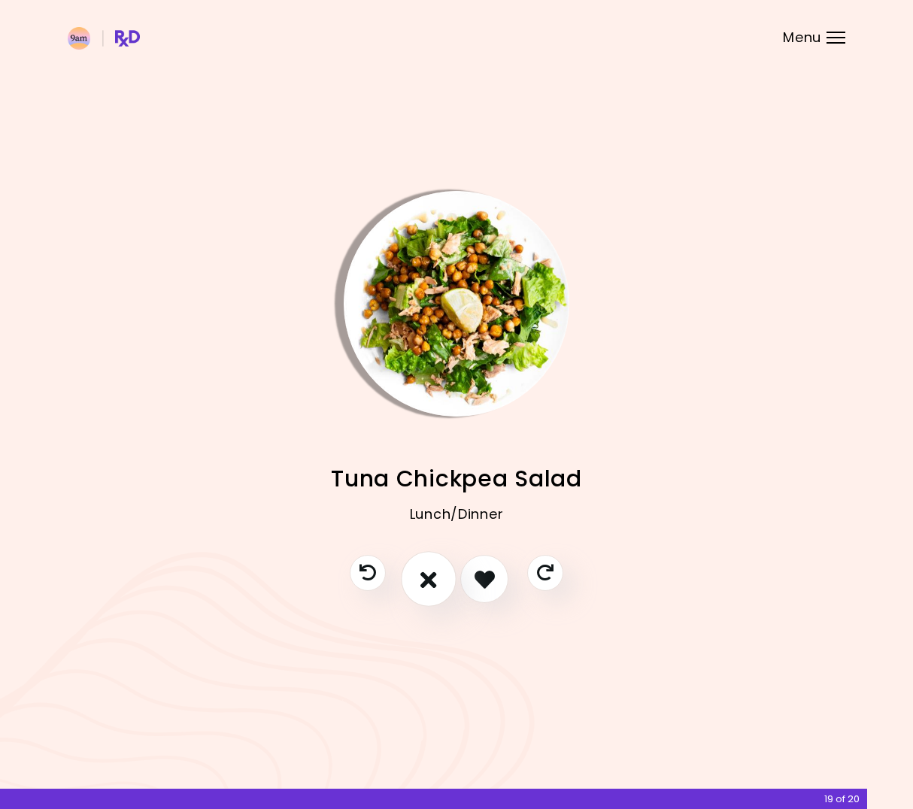
click at [436, 580] on button "I don't like this recipe" at bounding box center [429, 580] width 56 height 56
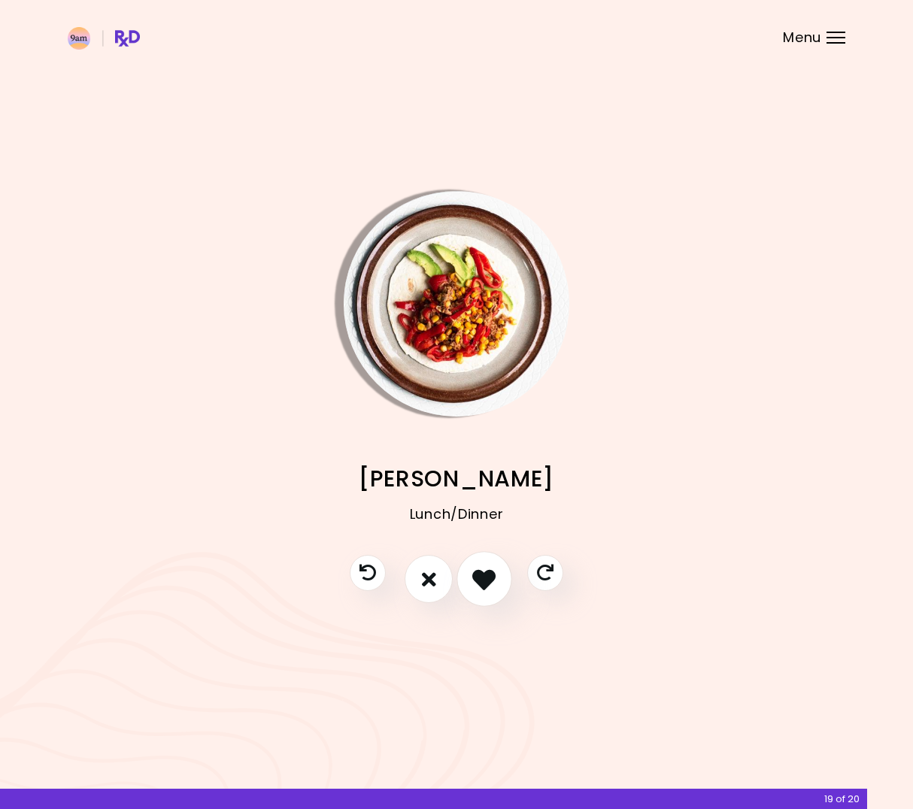
click at [494, 575] on icon "I like this recipe" at bounding box center [483, 579] width 23 height 23
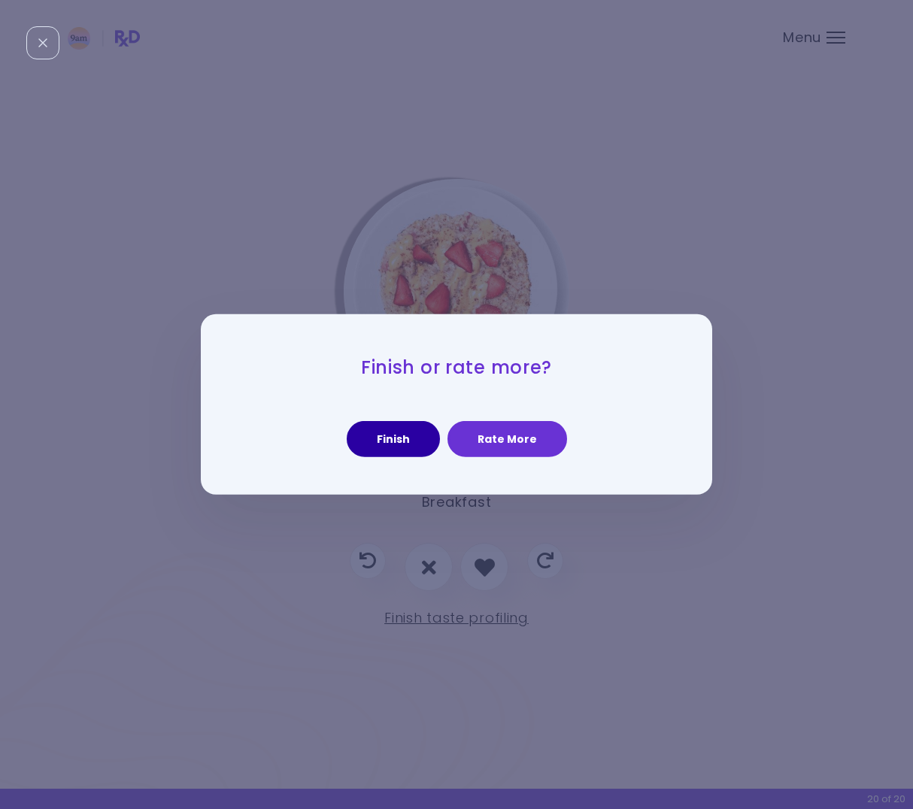
click at [389, 437] on button "Finish" at bounding box center [393, 439] width 93 height 36
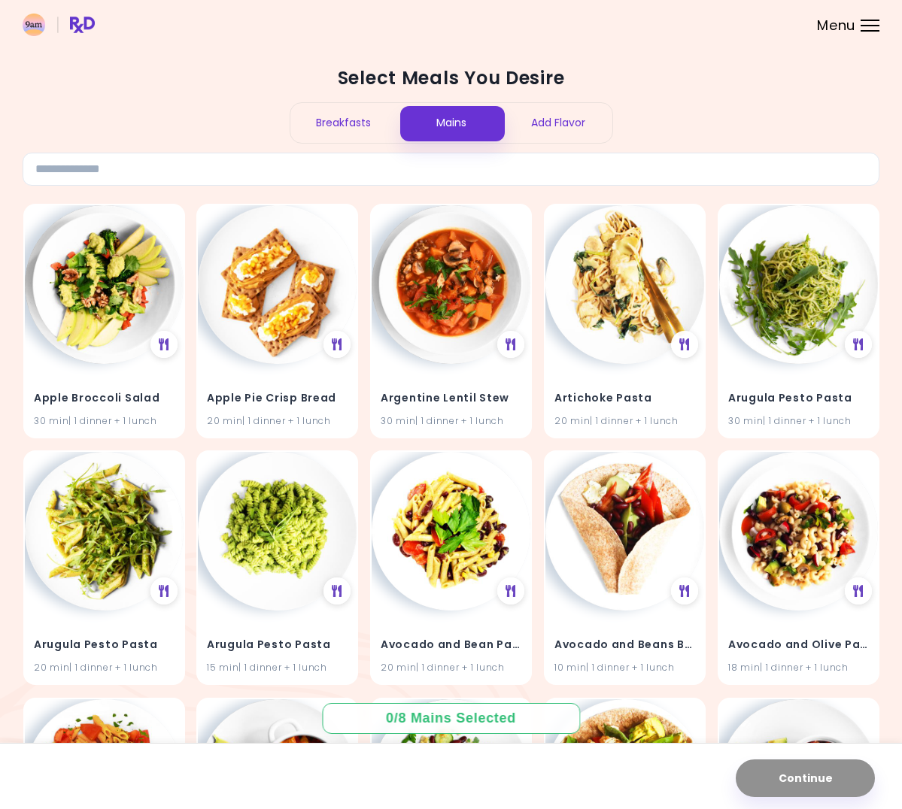
click at [861, 32] on div "Menu" at bounding box center [870, 26] width 19 height 12
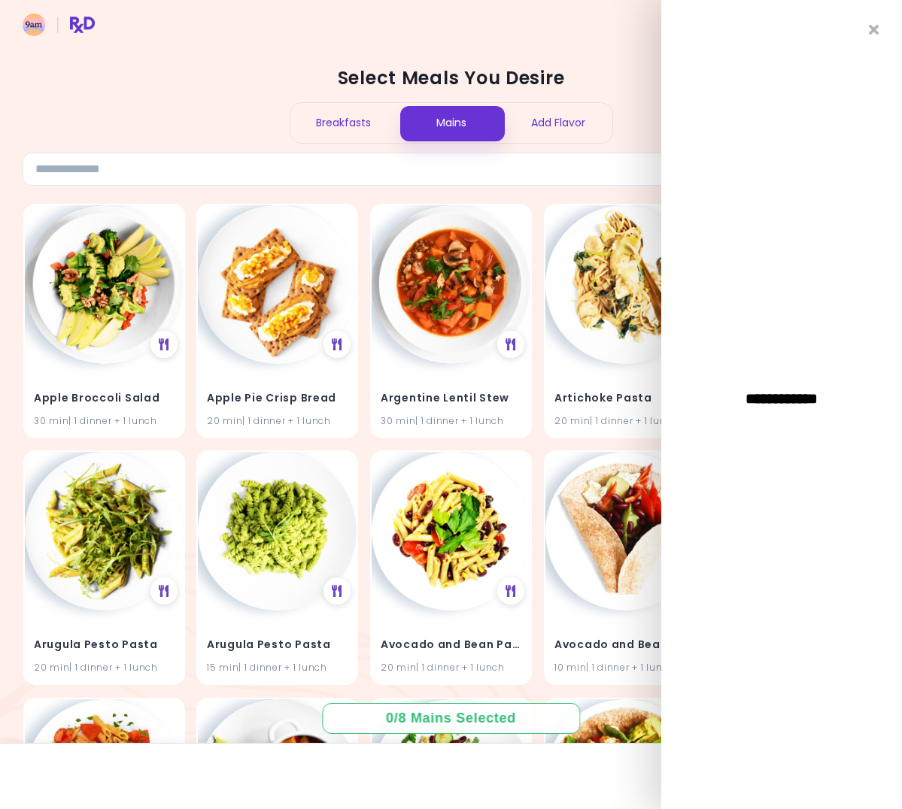
click at [871, 19] on div "**********" at bounding box center [781, 404] width 241 height 809
click at [882, 23] on div "**********" at bounding box center [781, 404] width 241 height 809
click at [883, 35] on div "**********" at bounding box center [781, 404] width 241 height 809
click at [875, 25] on icon "Close" at bounding box center [874, 30] width 14 height 11
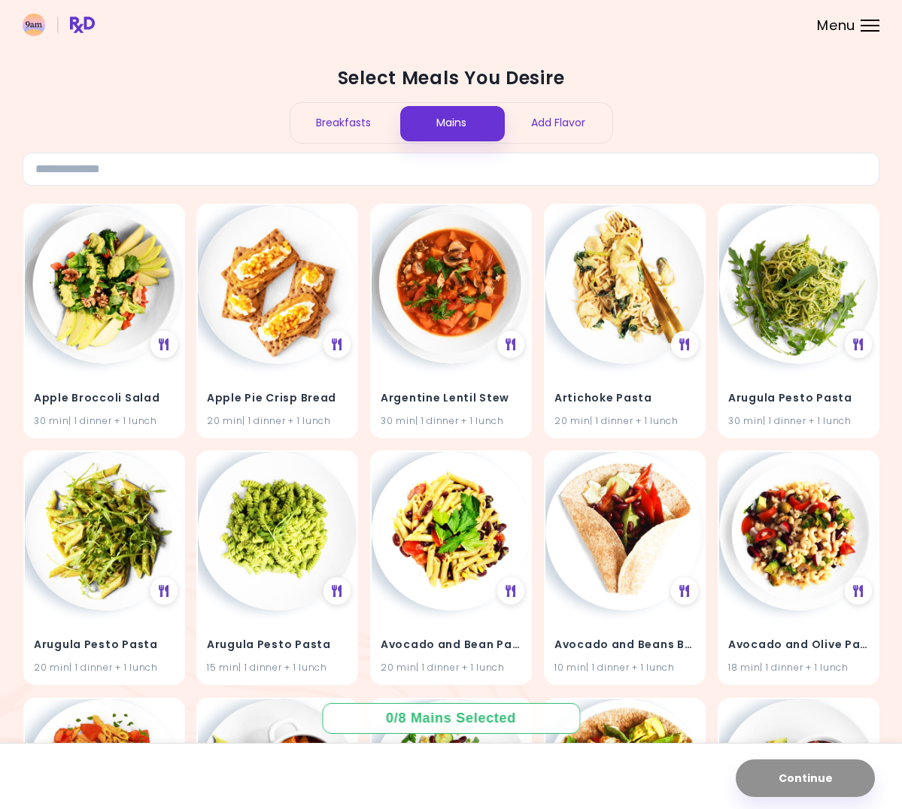
click at [338, 141] on div "Breakfasts" at bounding box center [344, 123] width 108 height 40
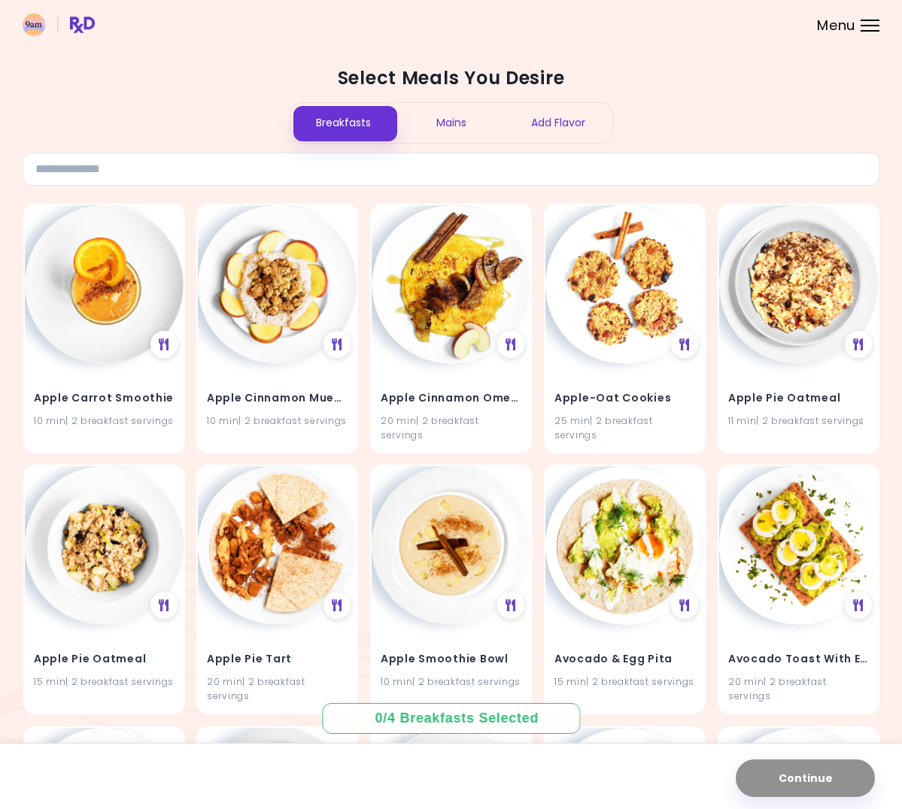
click at [424, 129] on div "Mains" at bounding box center [451, 123] width 108 height 40
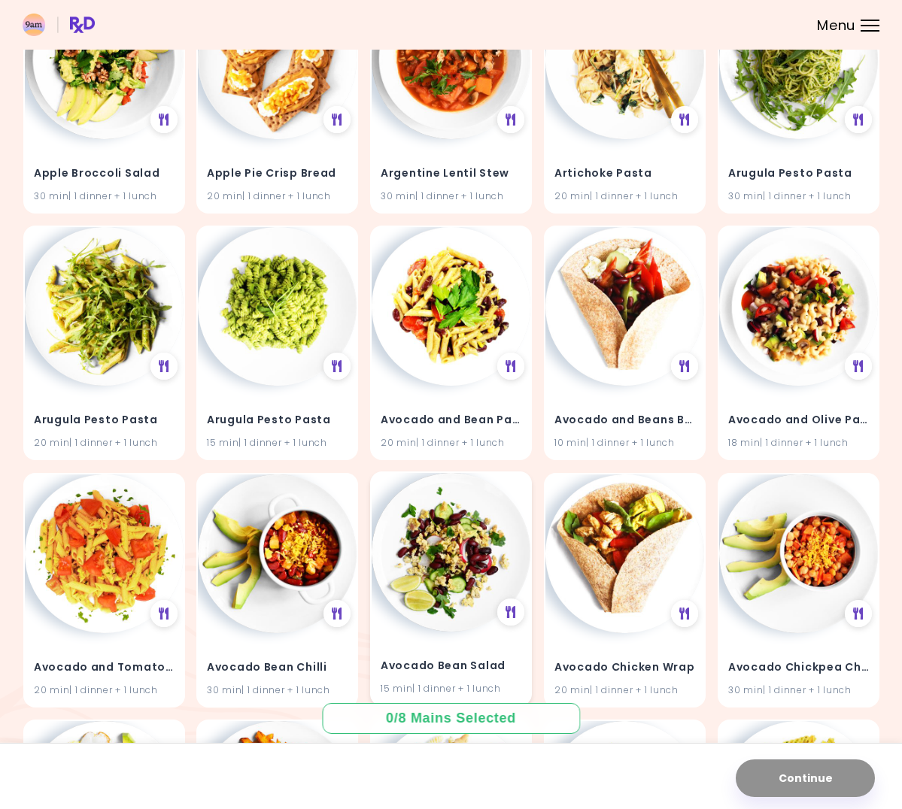
scroll to position [376, 0]
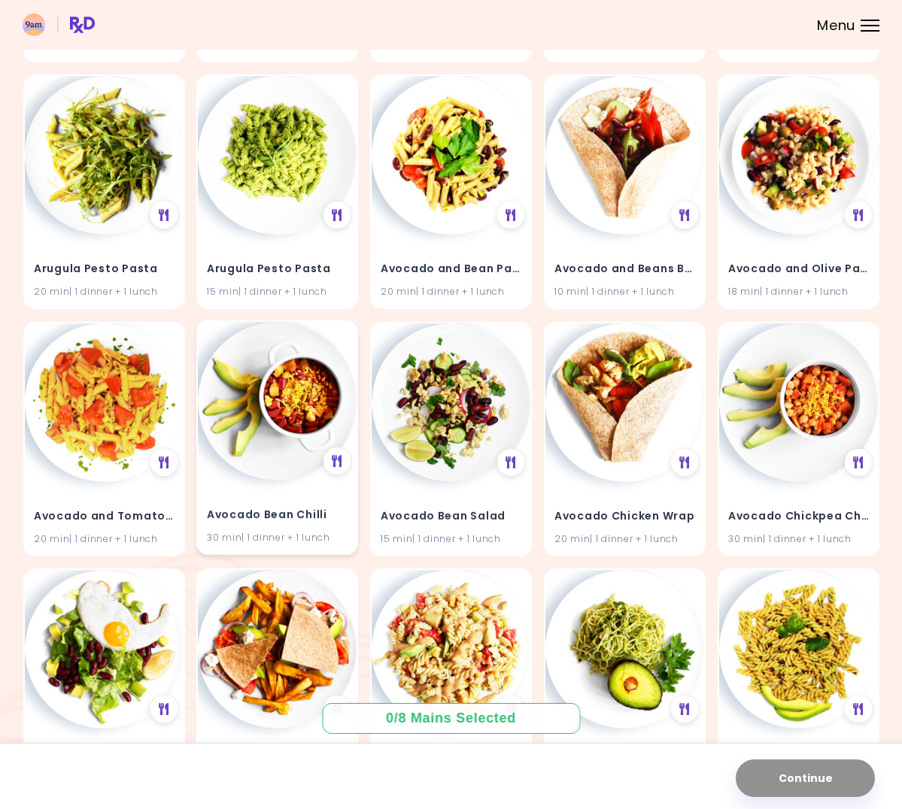
click at [316, 377] on img at bounding box center [277, 401] width 159 height 159
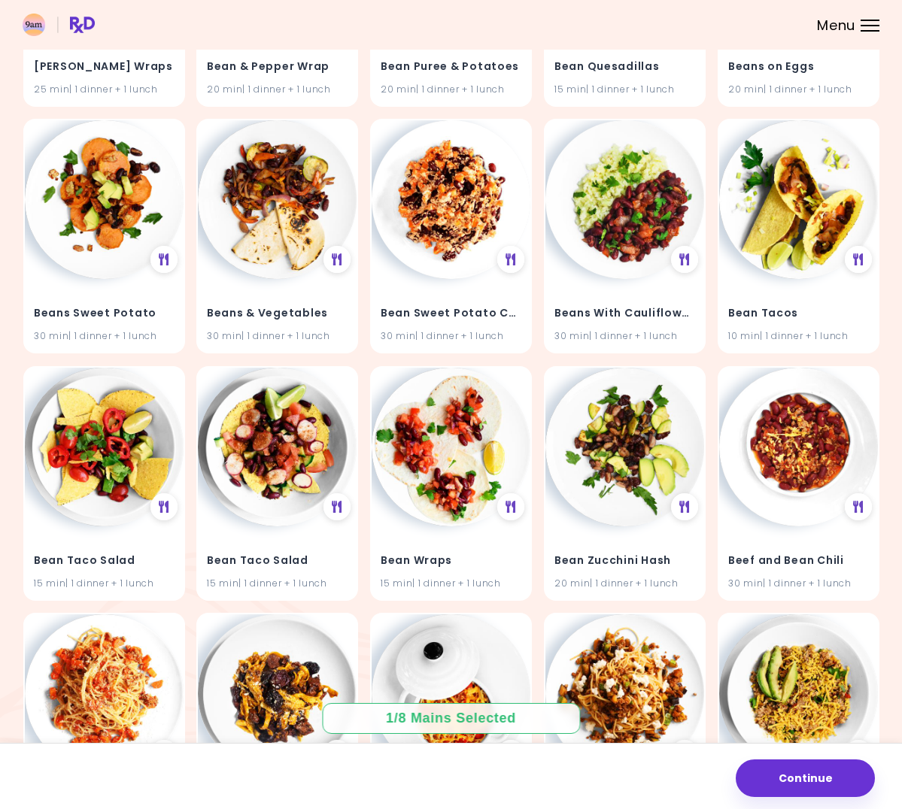
scroll to position [4339, 0]
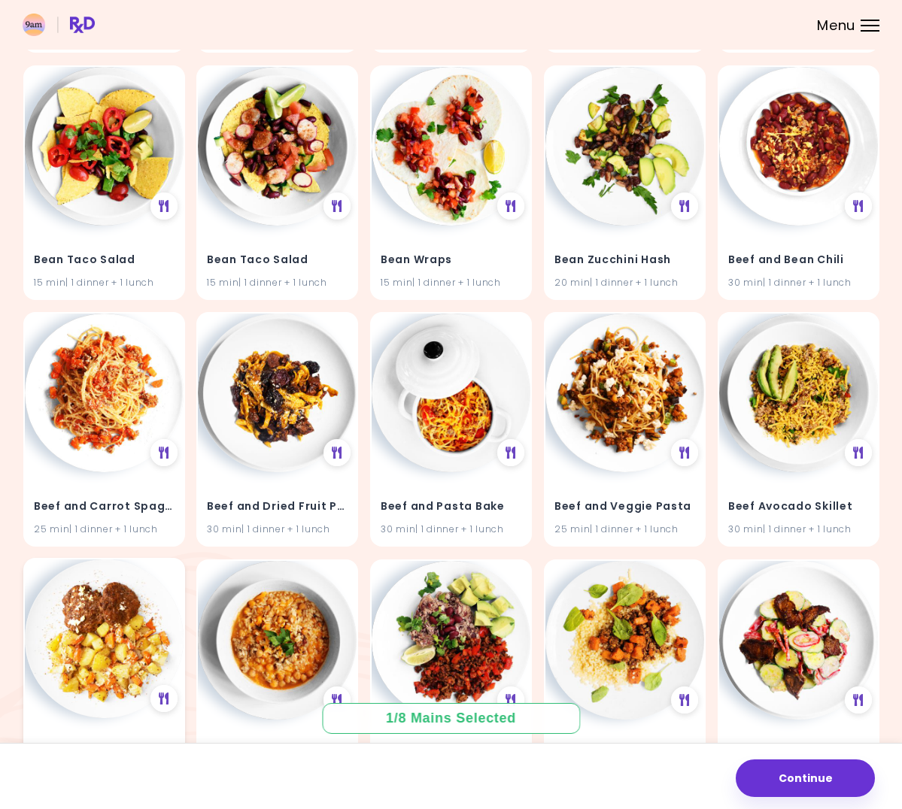
click at [184, 579] on img at bounding box center [104, 639] width 159 height 159
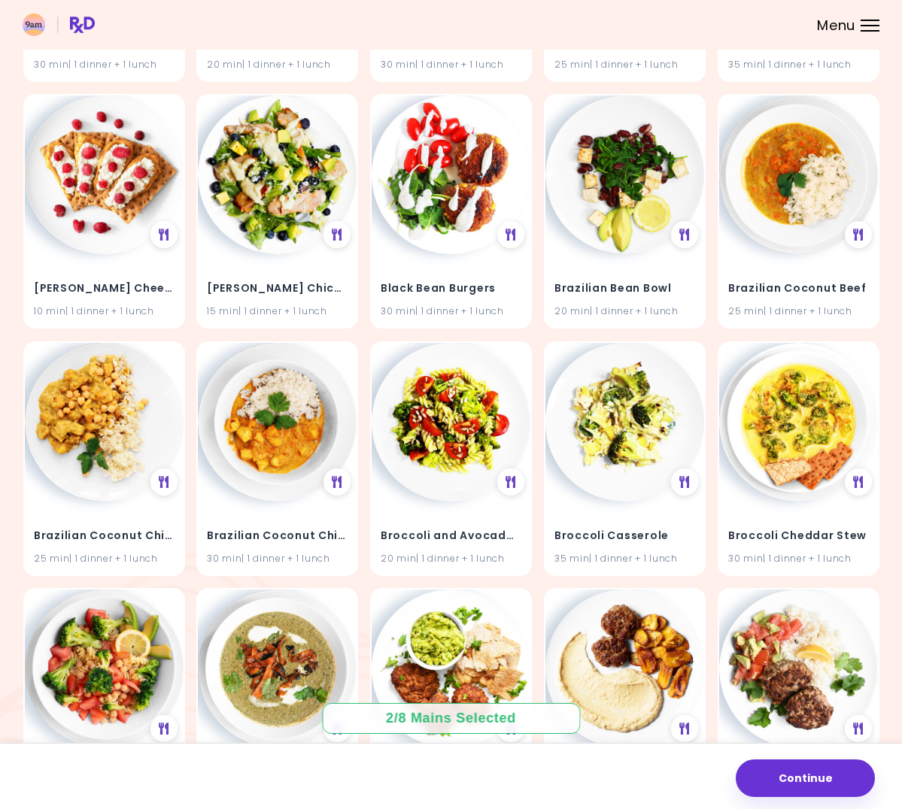
scroll to position [0, 0]
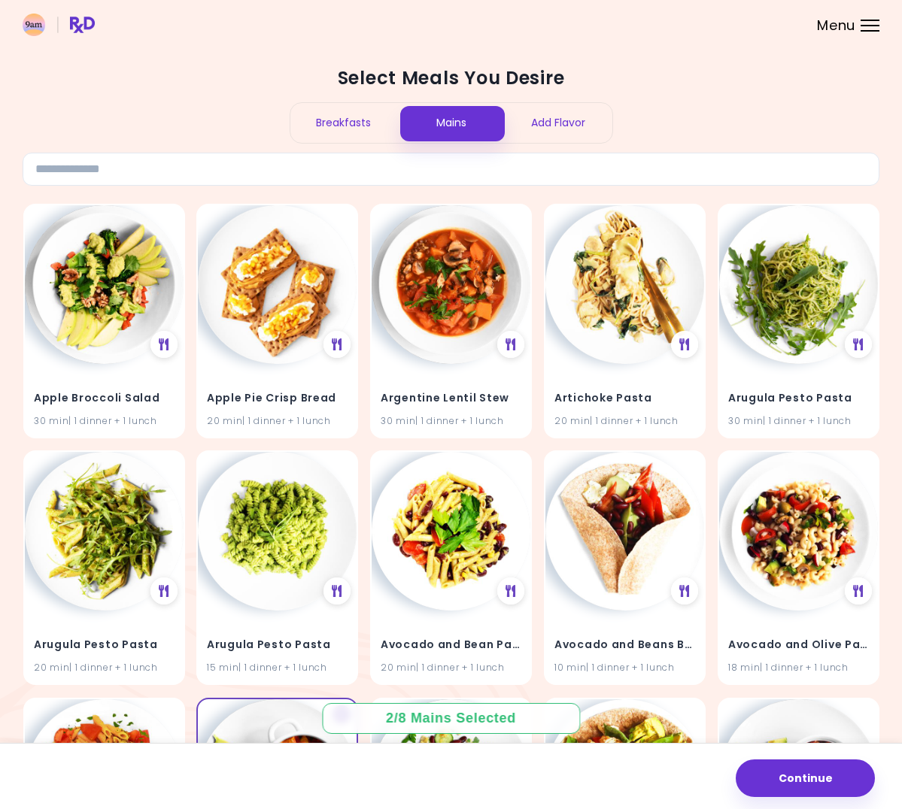
drag, startPoint x: 887, startPoint y: 692, endPoint x: 598, endPoint y: 190, distance: 579.6
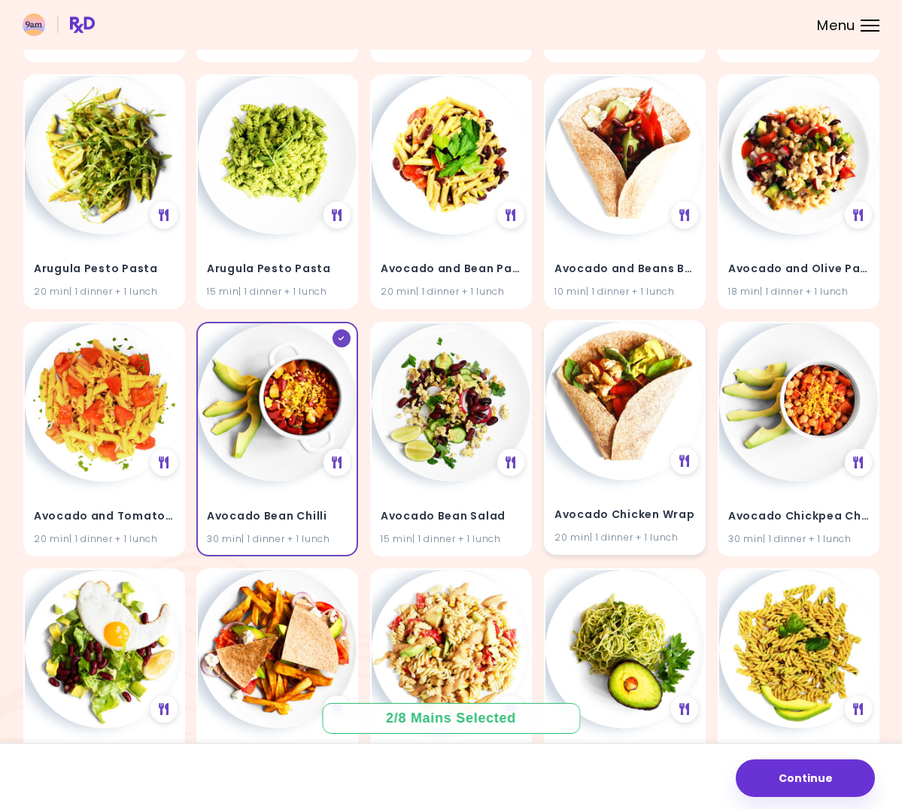
click at [631, 395] on img at bounding box center [624, 401] width 159 height 159
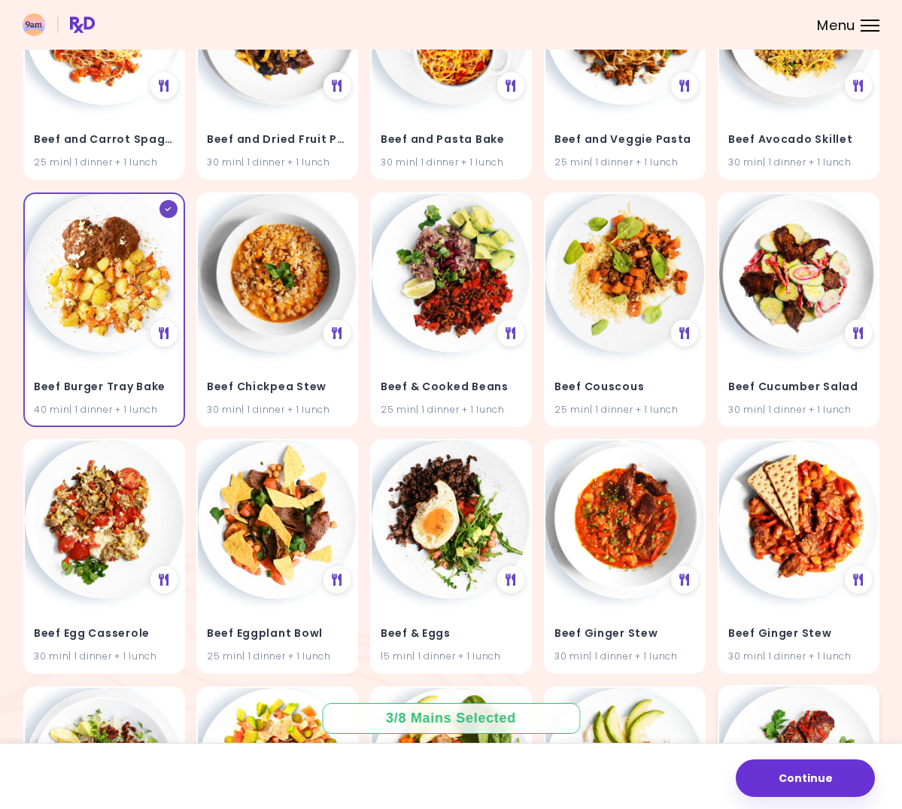
scroll to position [5115, 0]
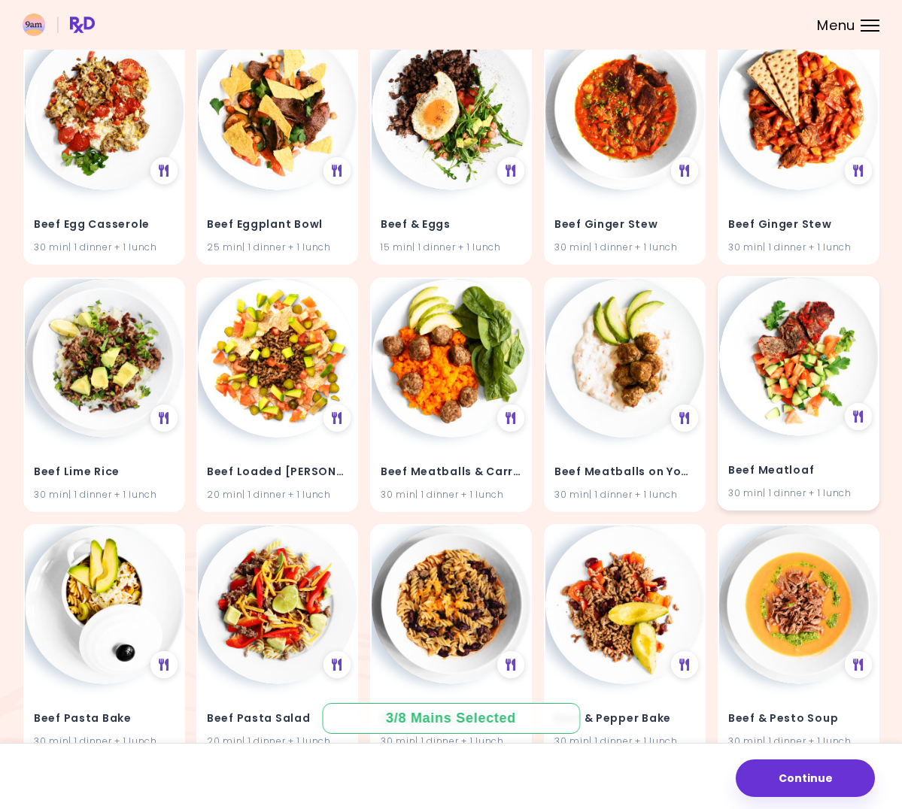
click at [753, 278] on img at bounding box center [798, 357] width 159 height 159
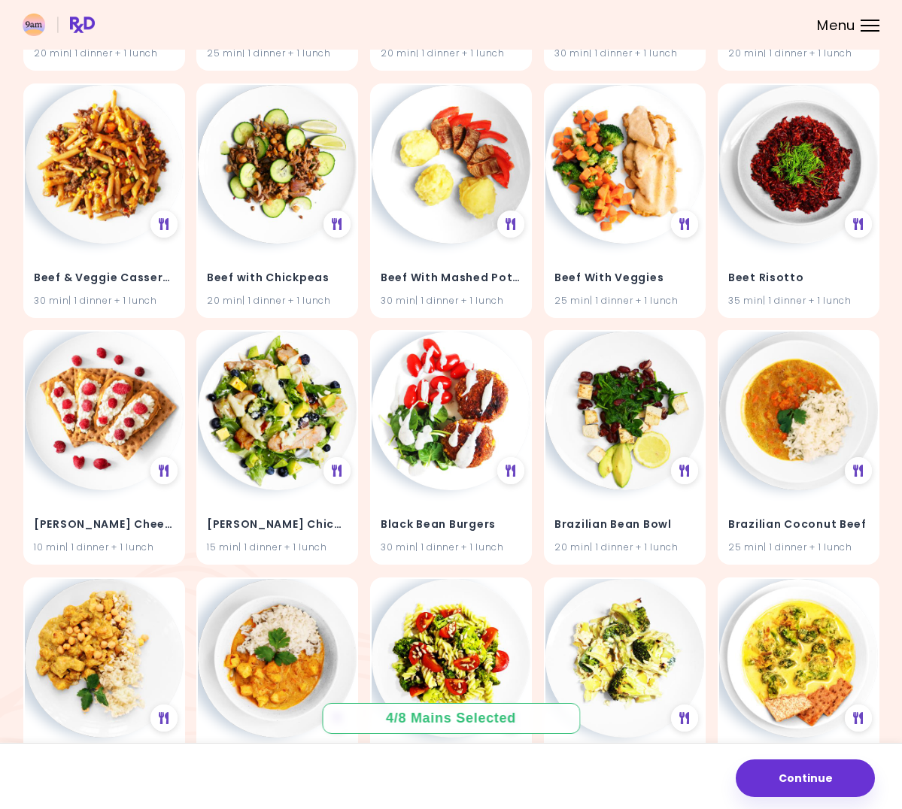
scroll to position [6996, 0]
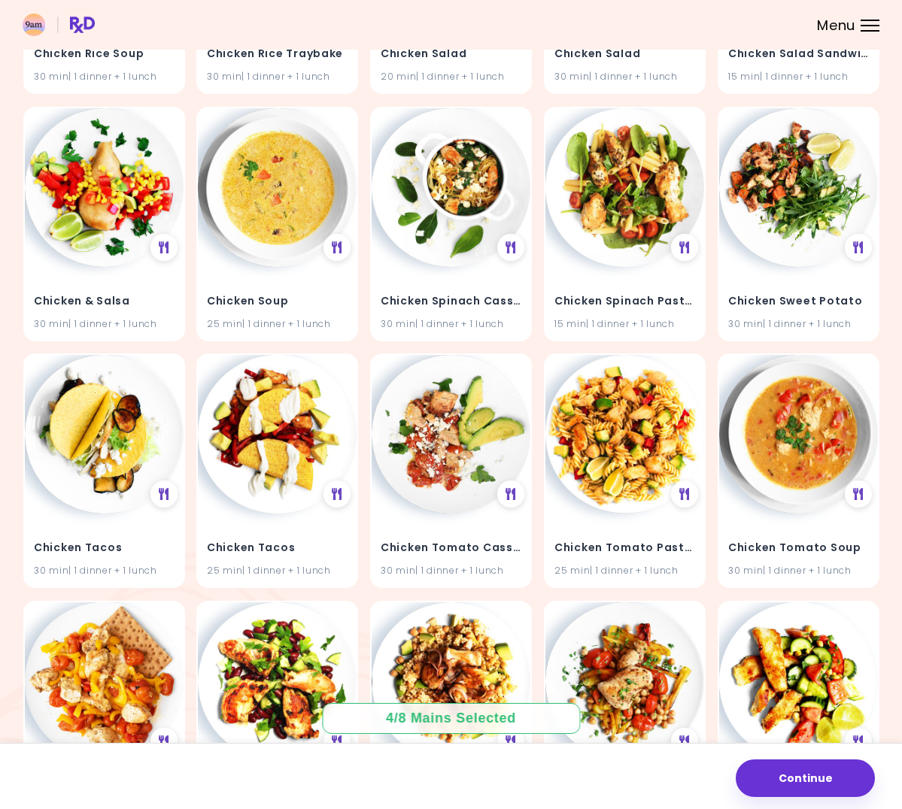
drag, startPoint x: 771, startPoint y: 372, endPoint x: 687, endPoint y: 955, distance: 589.8
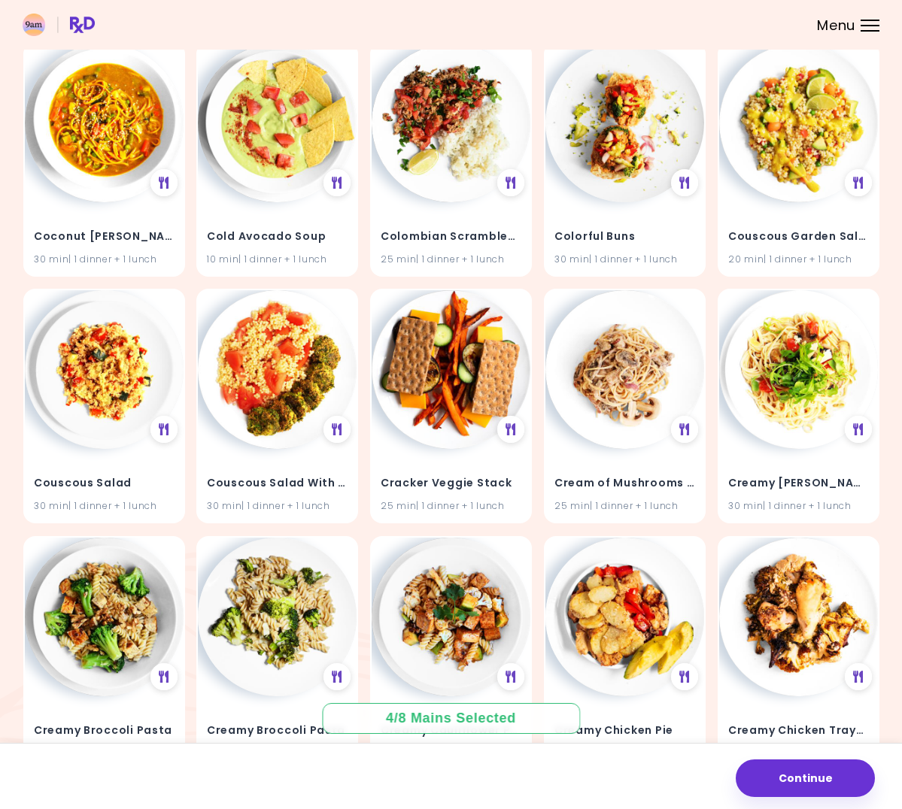
scroll to position [16089, 0]
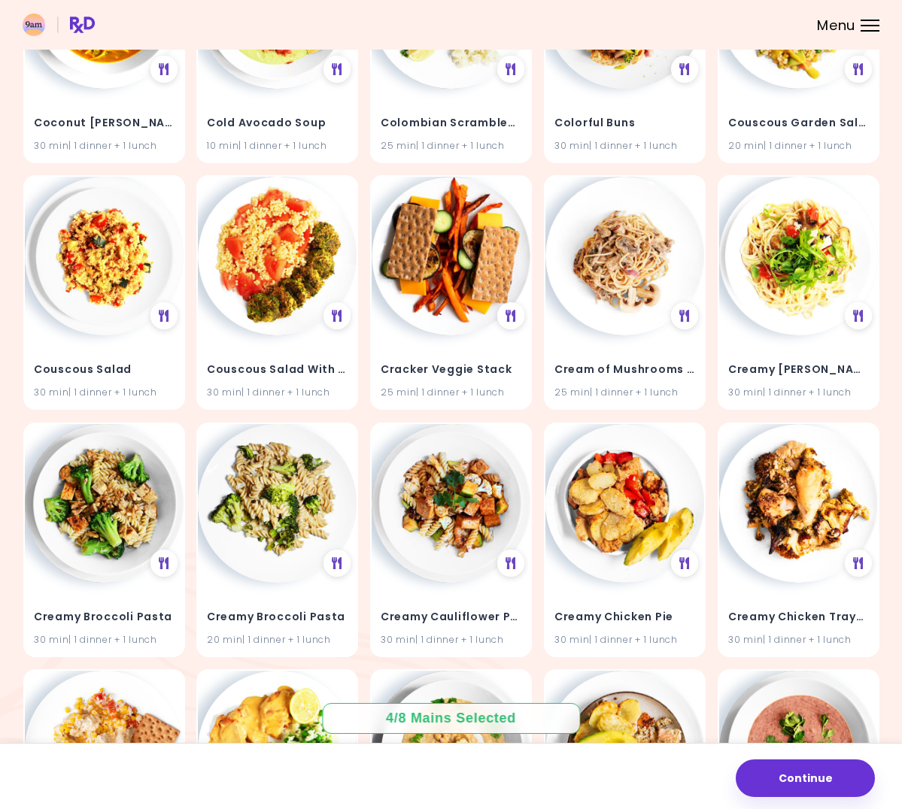
click at [817, 32] on span "Menu" at bounding box center [836, 26] width 38 height 14
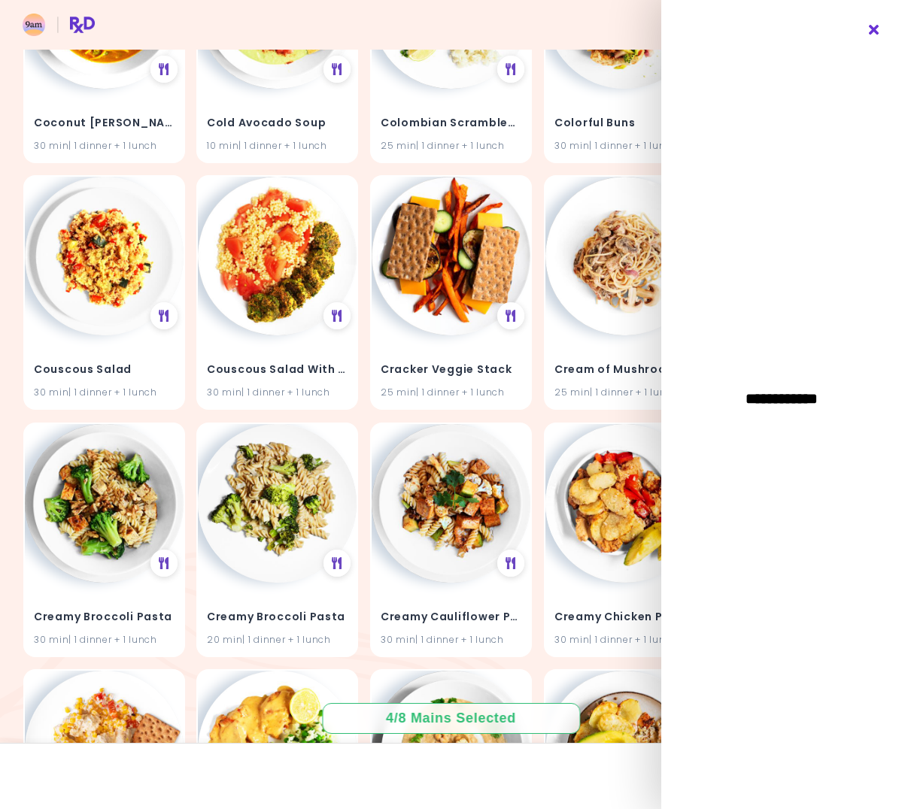
click at [870, 32] on icon "Close" at bounding box center [874, 30] width 14 height 11
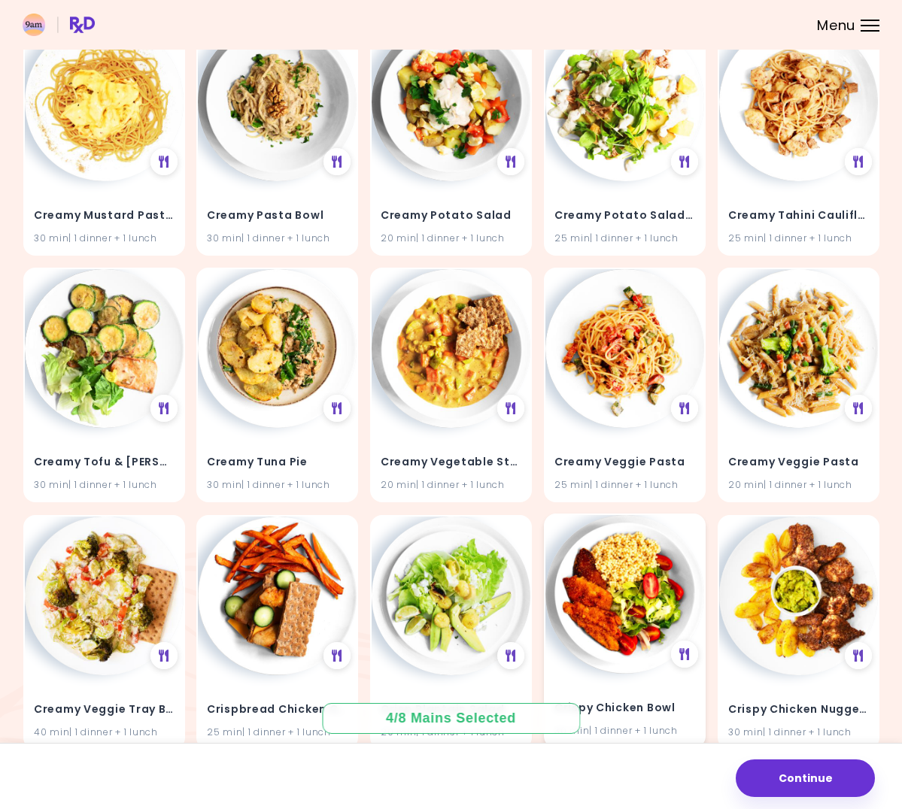
scroll to position [16992, 0]
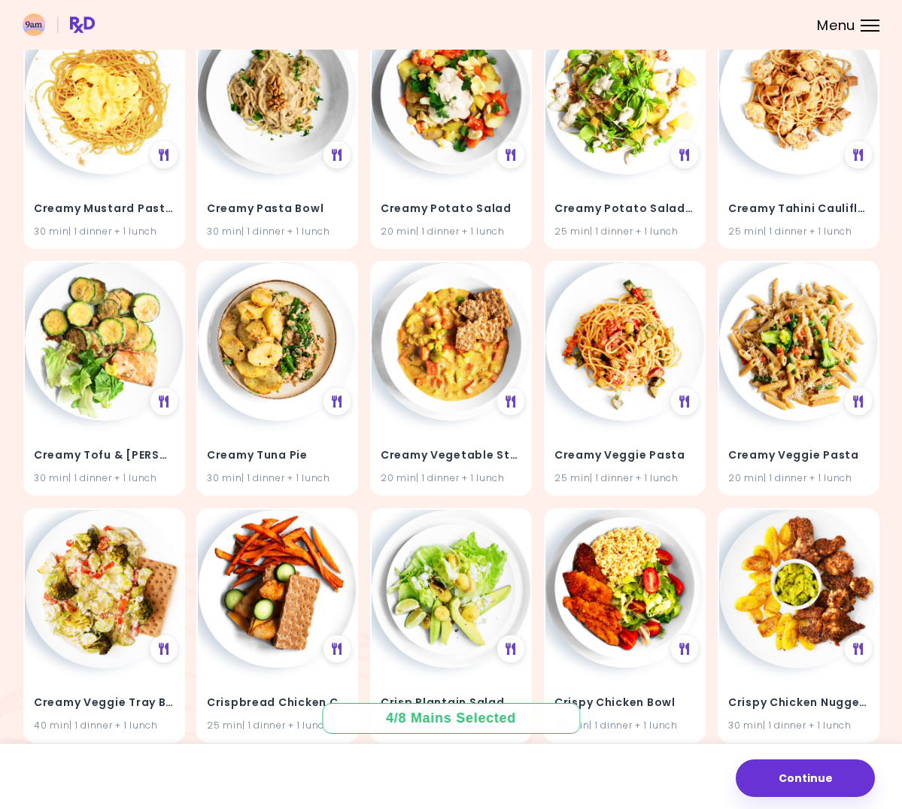
click at [834, 780] on button "Continue" at bounding box center [805, 779] width 139 height 38
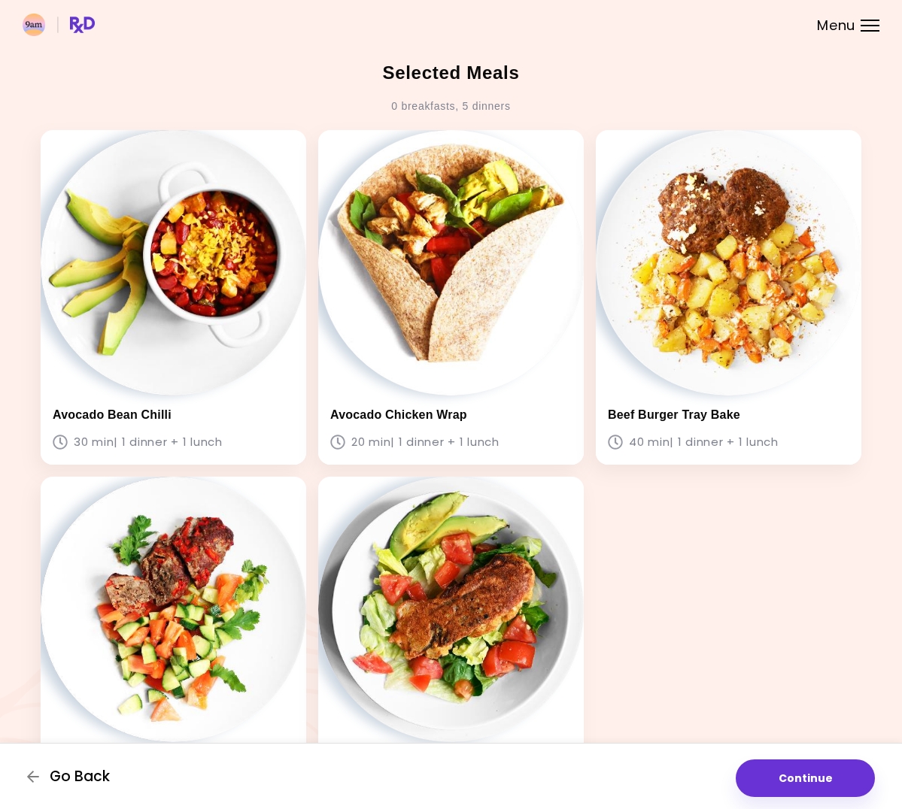
click at [90, 780] on span "Go Back" at bounding box center [80, 777] width 60 height 17
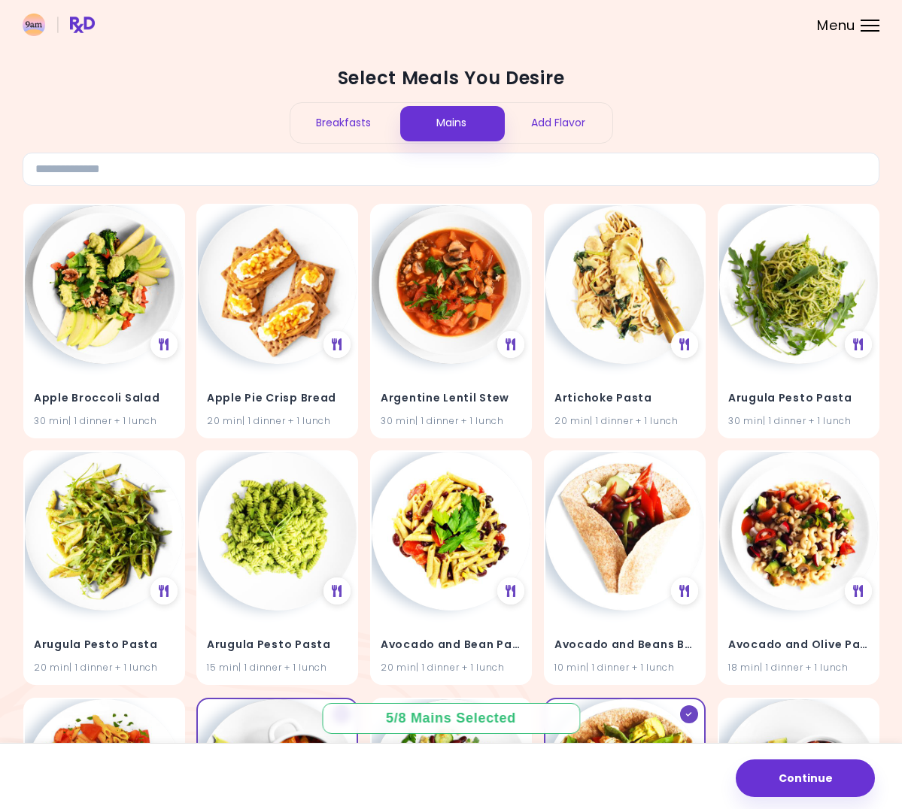
click at [326, 135] on div "Breakfasts" at bounding box center [344, 123] width 108 height 40
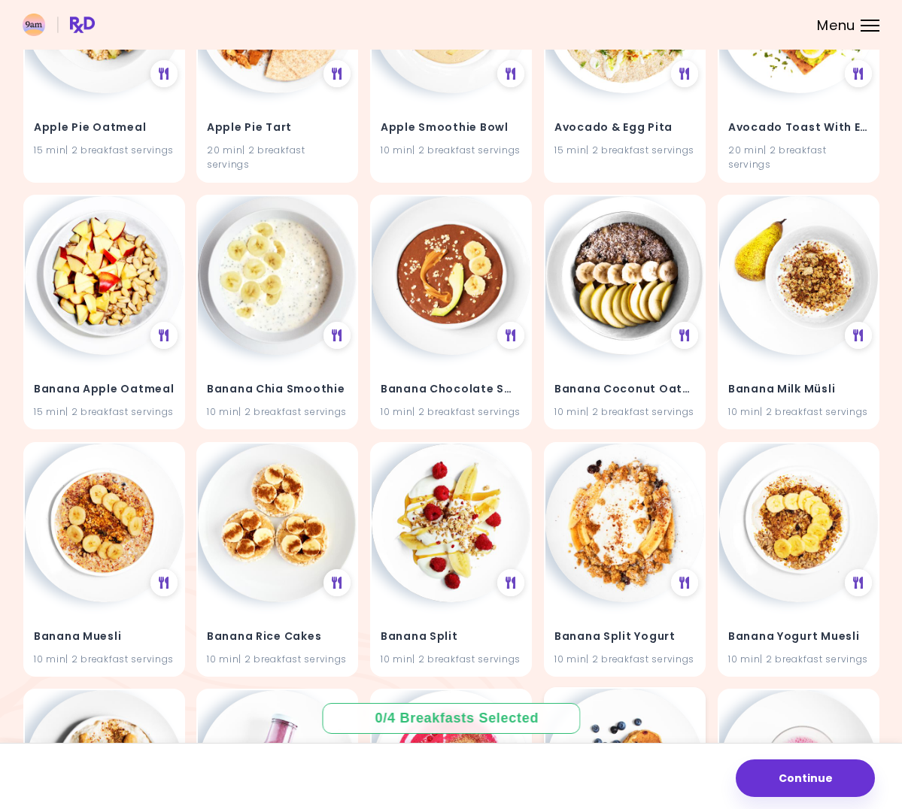
scroll to position [983, 0]
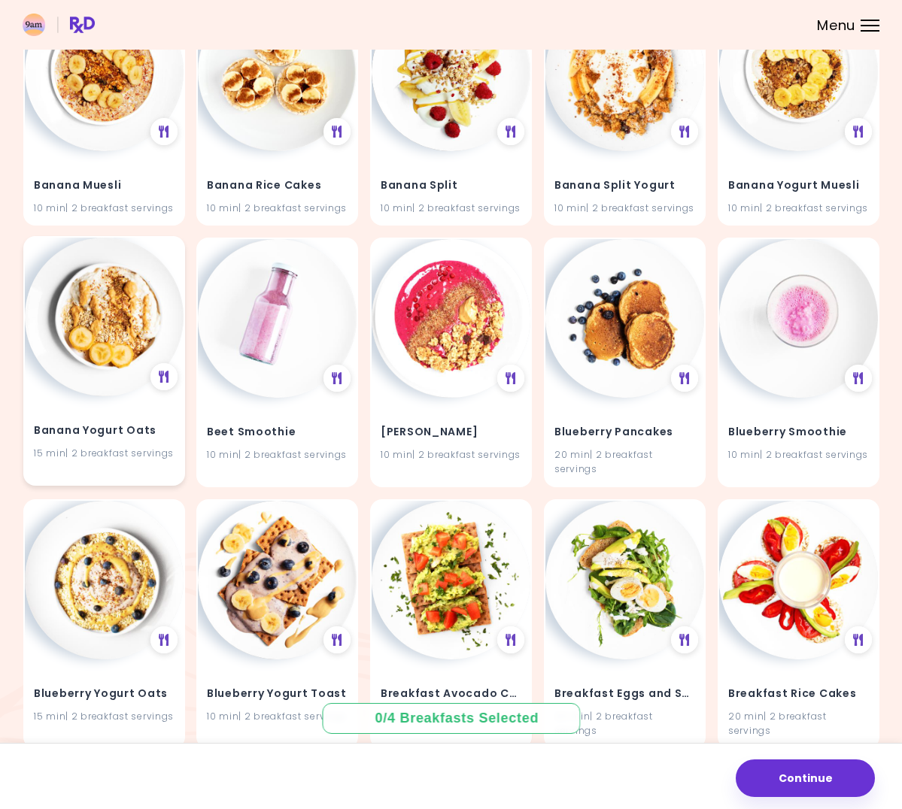
click at [121, 275] on img at bounding box center [104, 317] width 159 height 159
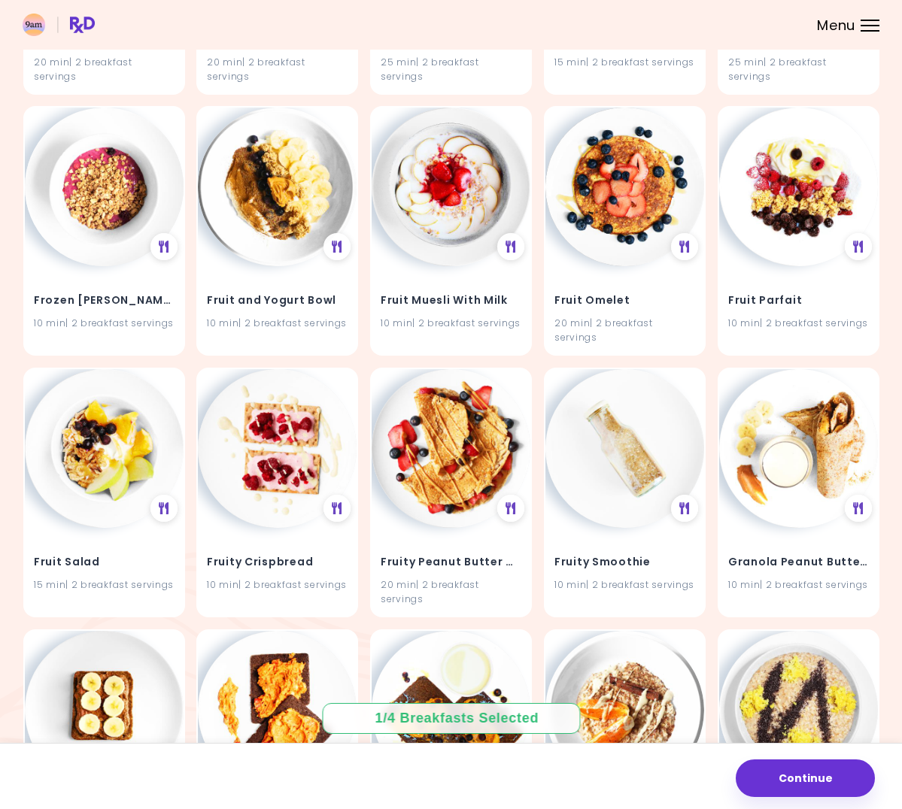
scroll to position [3583, 0]
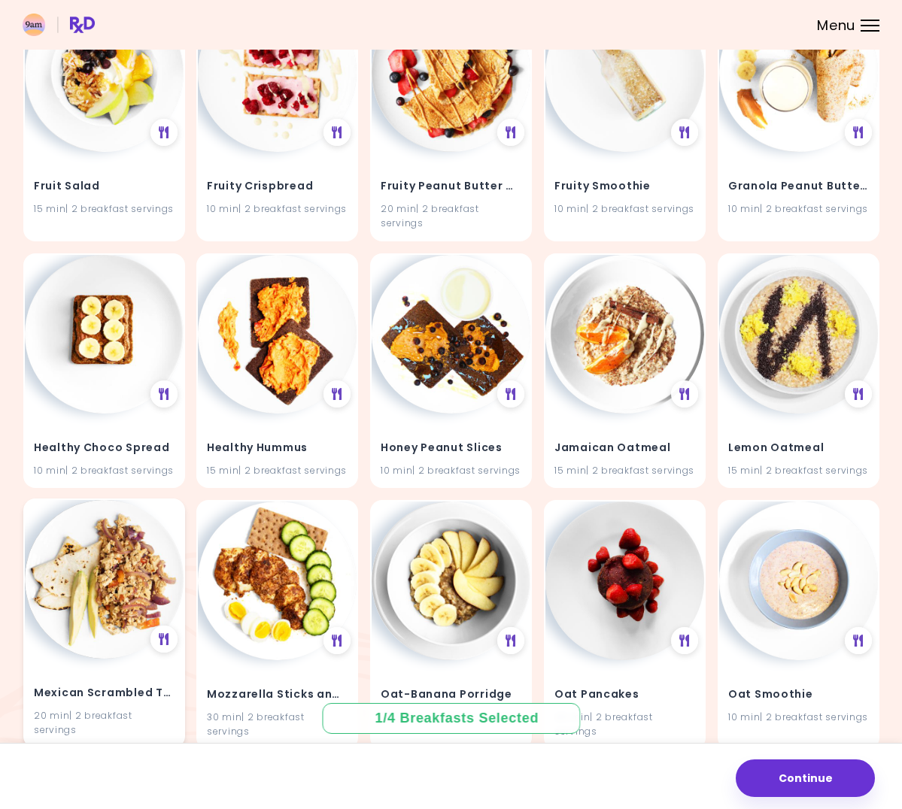
click at [138, 500] on img at bounding box center [104, 579] width 159 height 159
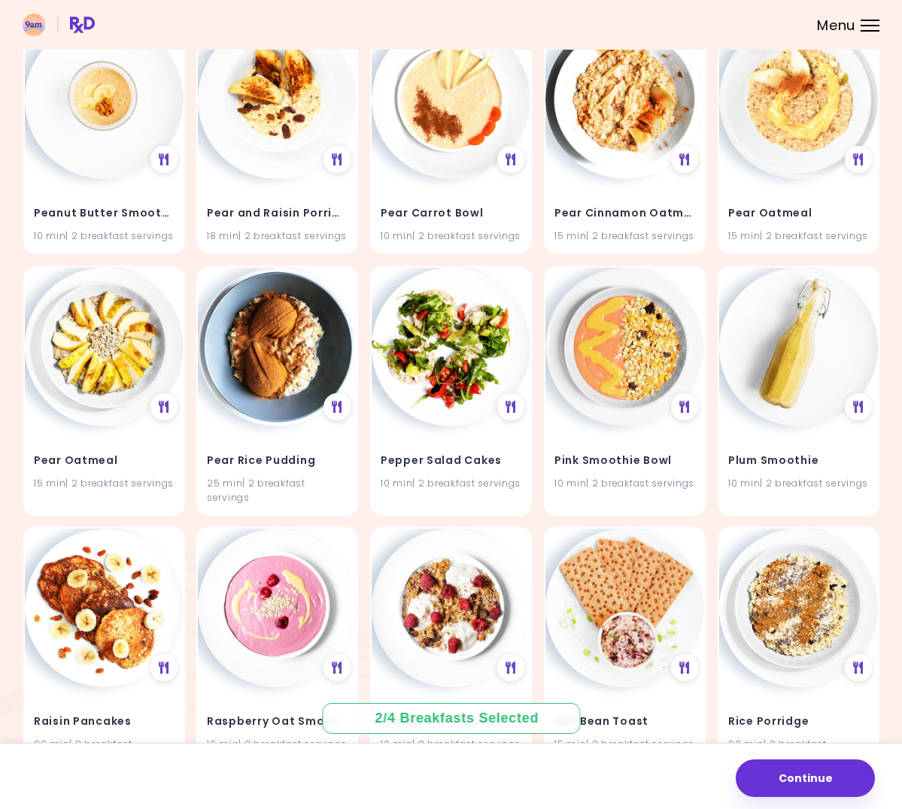
scroll to position [4854, 0]
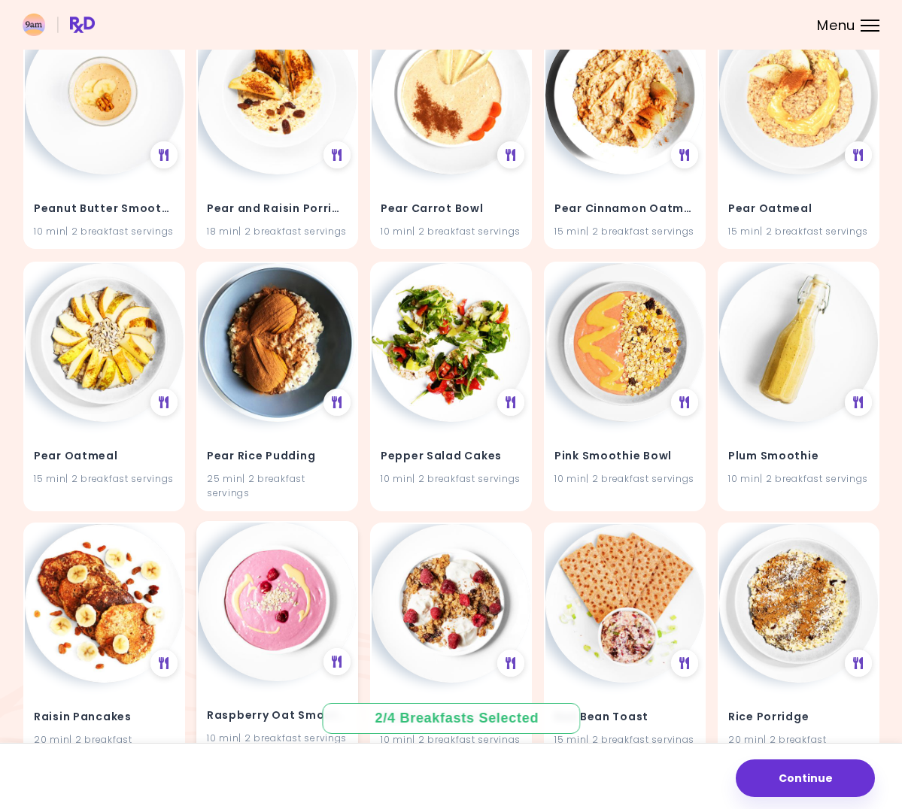
click at [266, 682] on div "Raspberry Oat Smoothie 10 min | 2 breakfast servings" at bounding box center [277, 719] width 159 height 74
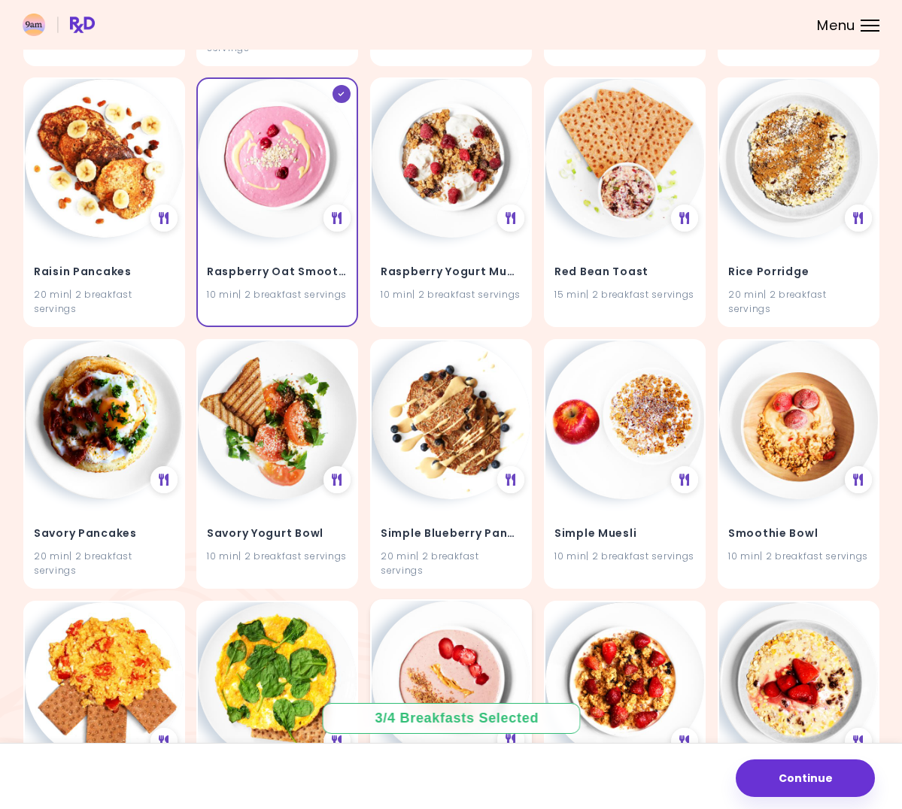
scroll to position [5305, 0]
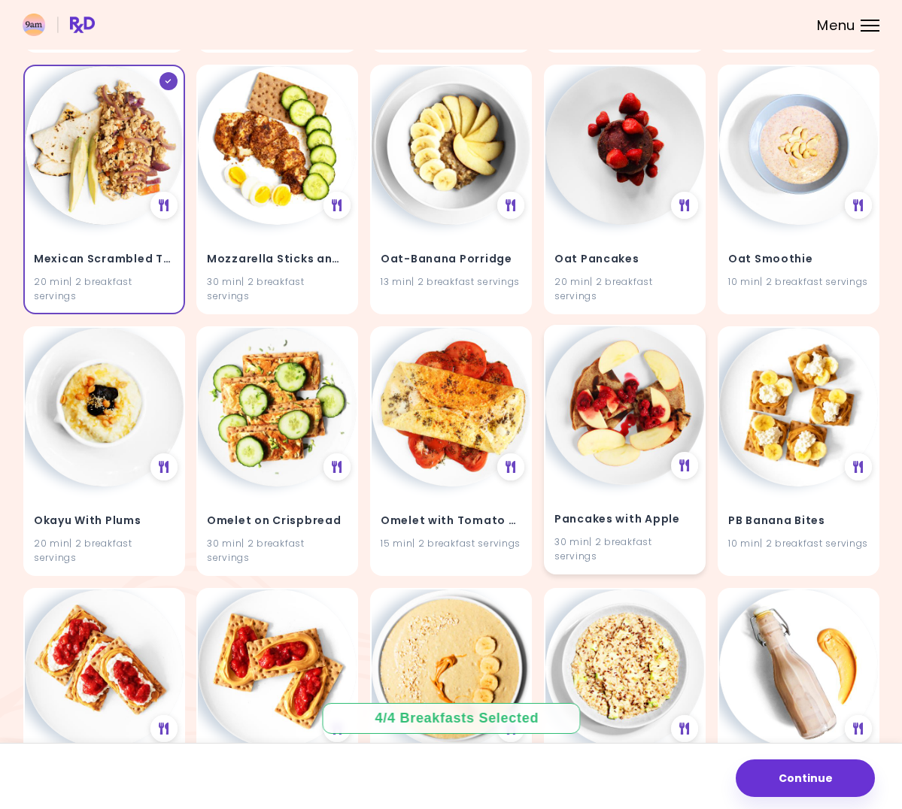
scroll to position [3642, 0]
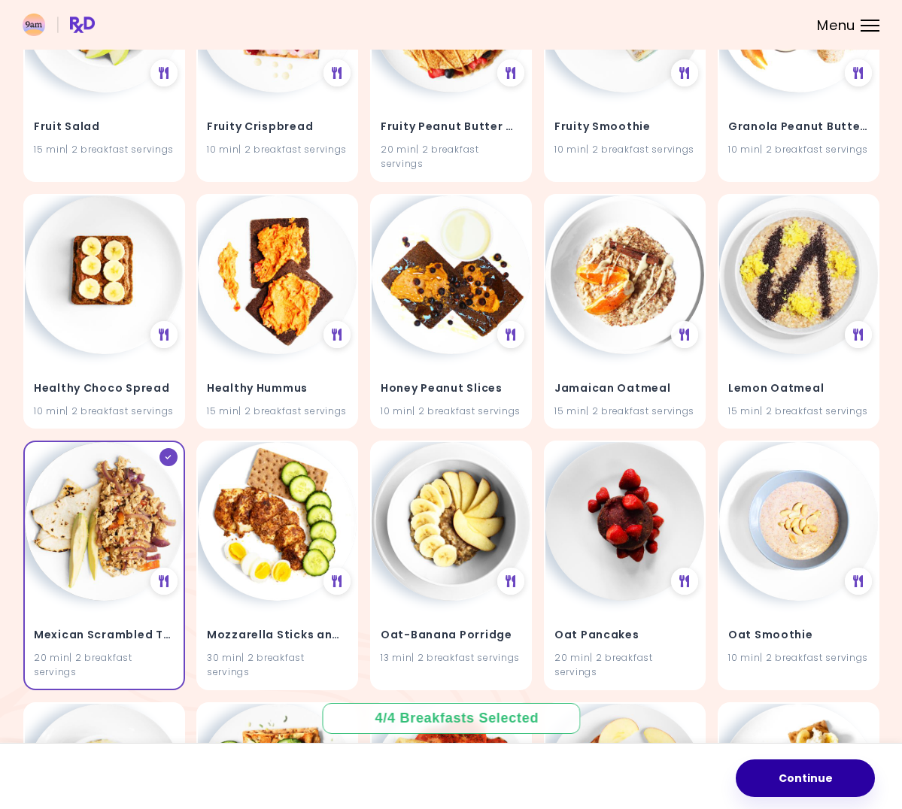
click at [809, 782] on button "Continue" at bounding box center [805, 779] width 139 height 38
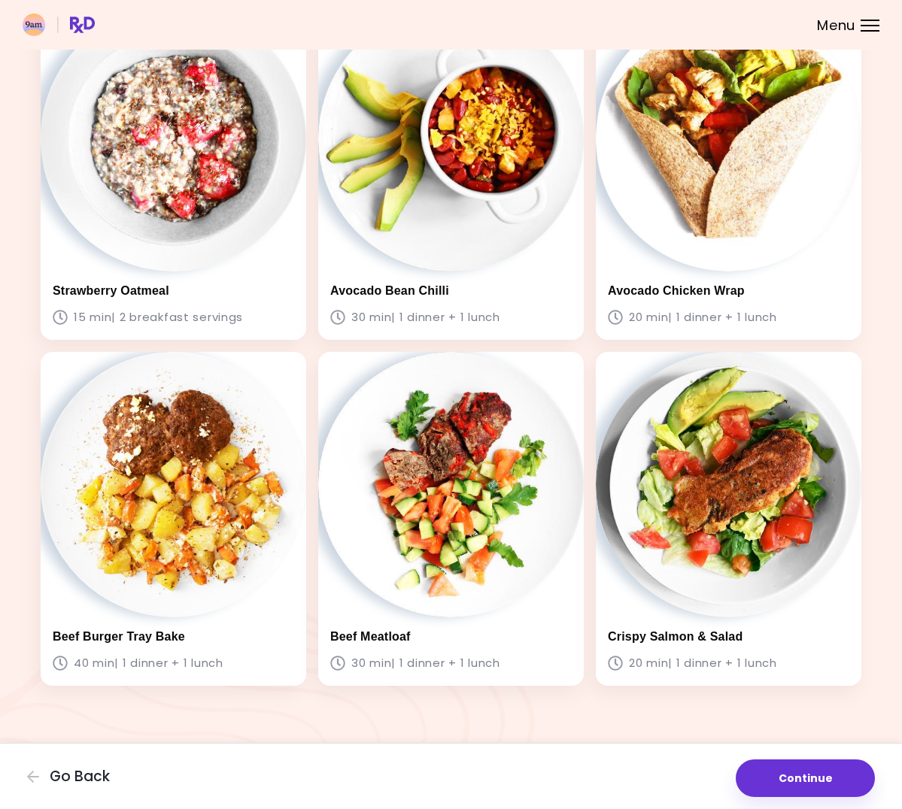
scroll to position [1657, 0]
click at [807, 776] on button "Continue" at bounding box center [805, 779] width 139 height 38
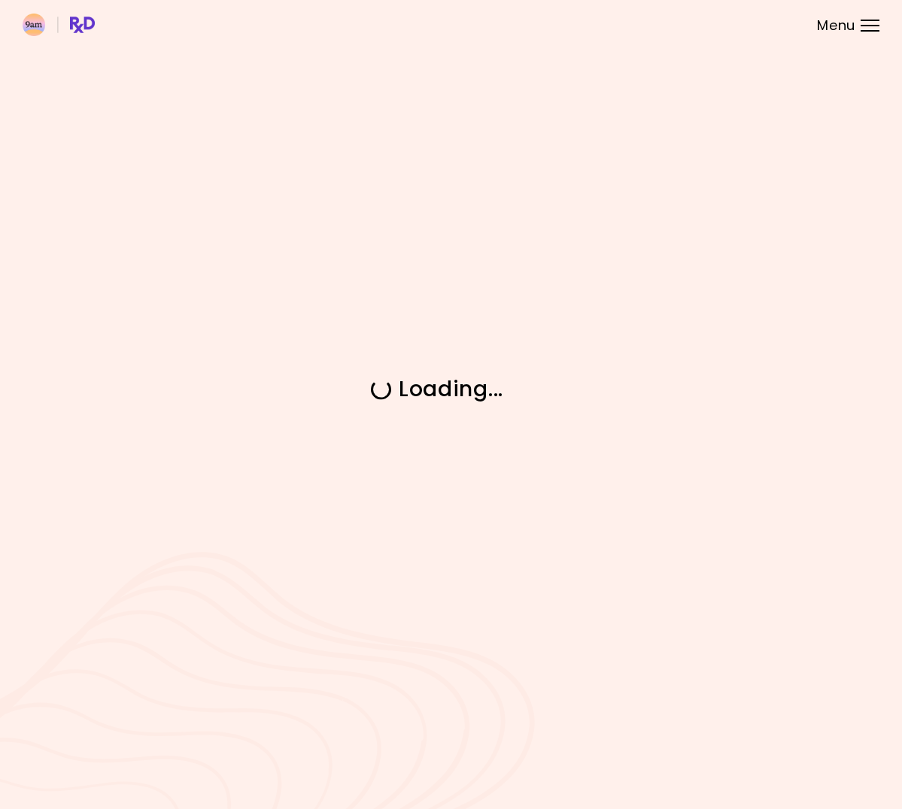
scroll to position [0, 0]
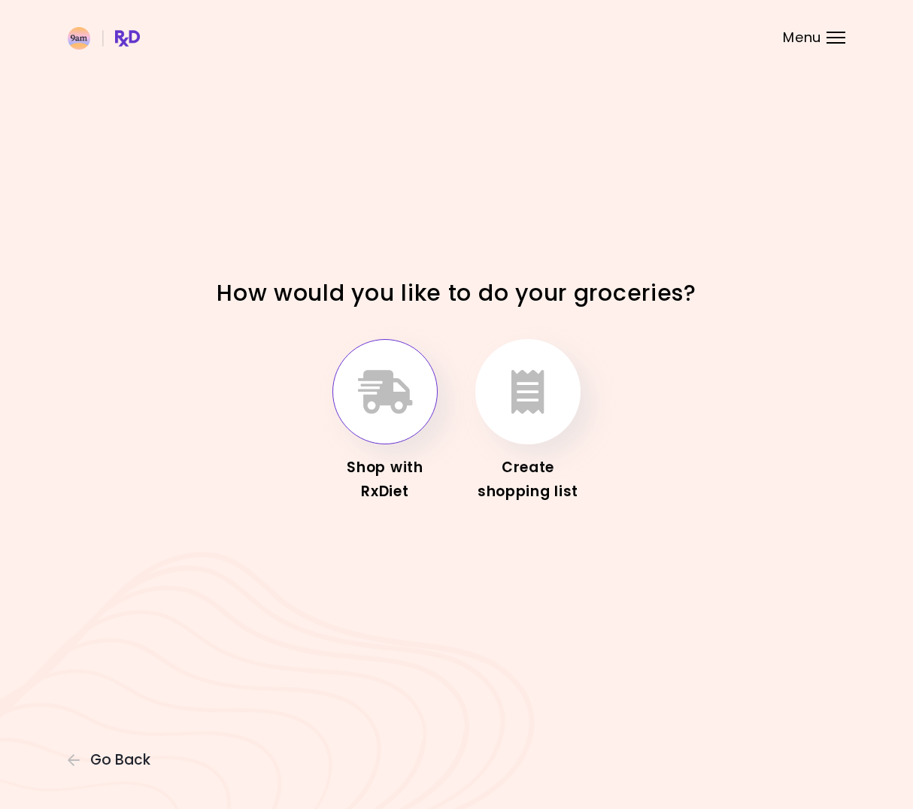
click at [400, 408] on icon "button" at bounding box center [385, 392] width 55 height 44
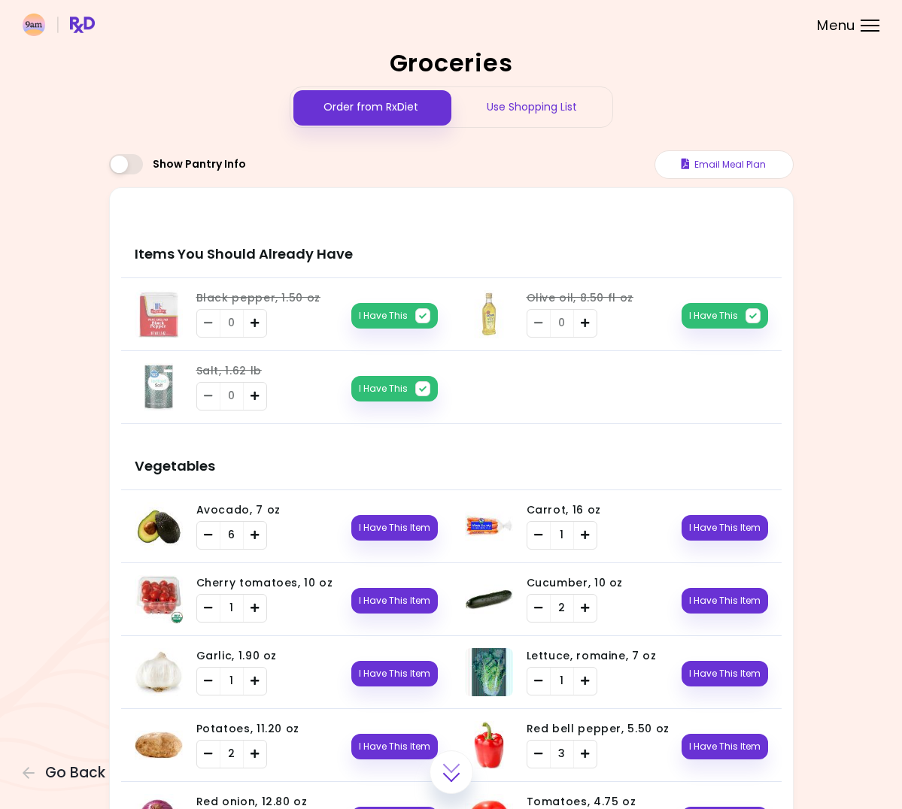
click at [524, 127] on div "Use Shopping List" at bounding box center [531, 107] width 161 height 40
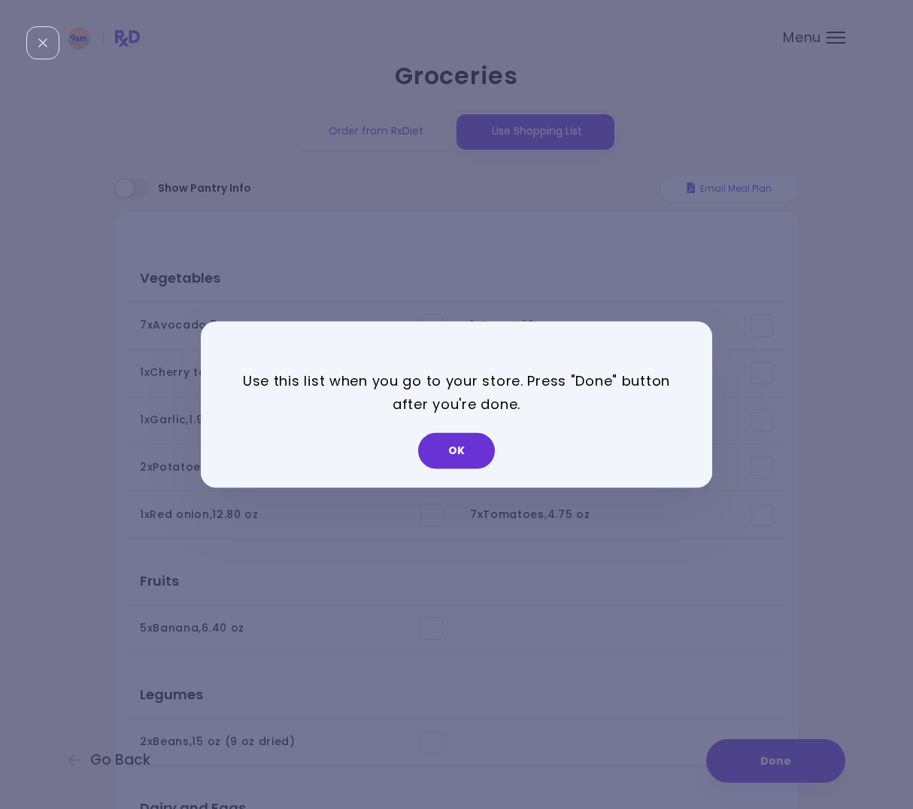
click at [464, 458] on button "OK" at bounding box center [456, 451] width 77 height 36
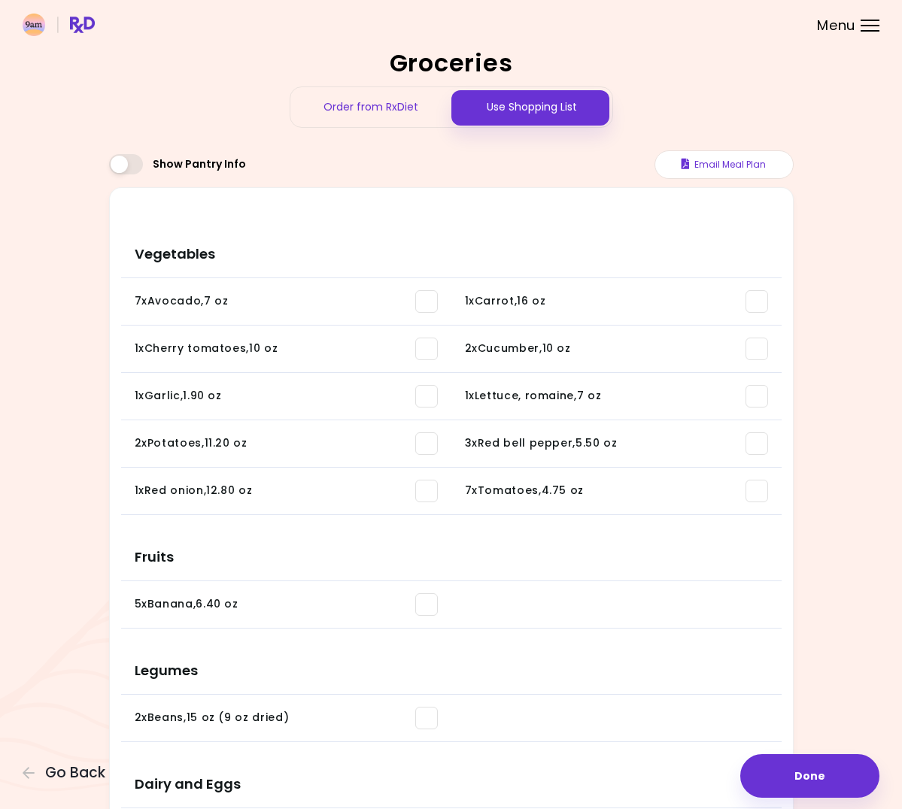
drag, startPoint x: 410, startPoint y: 448, endPoint x: 317, endPoint y: 141, distance: 319.8
click at [377, 126] on div "Order from RxDiet" at bounding box center [370, 107] width 161 height 40
